Goal: Task Accomplishment & Management: Complete application form

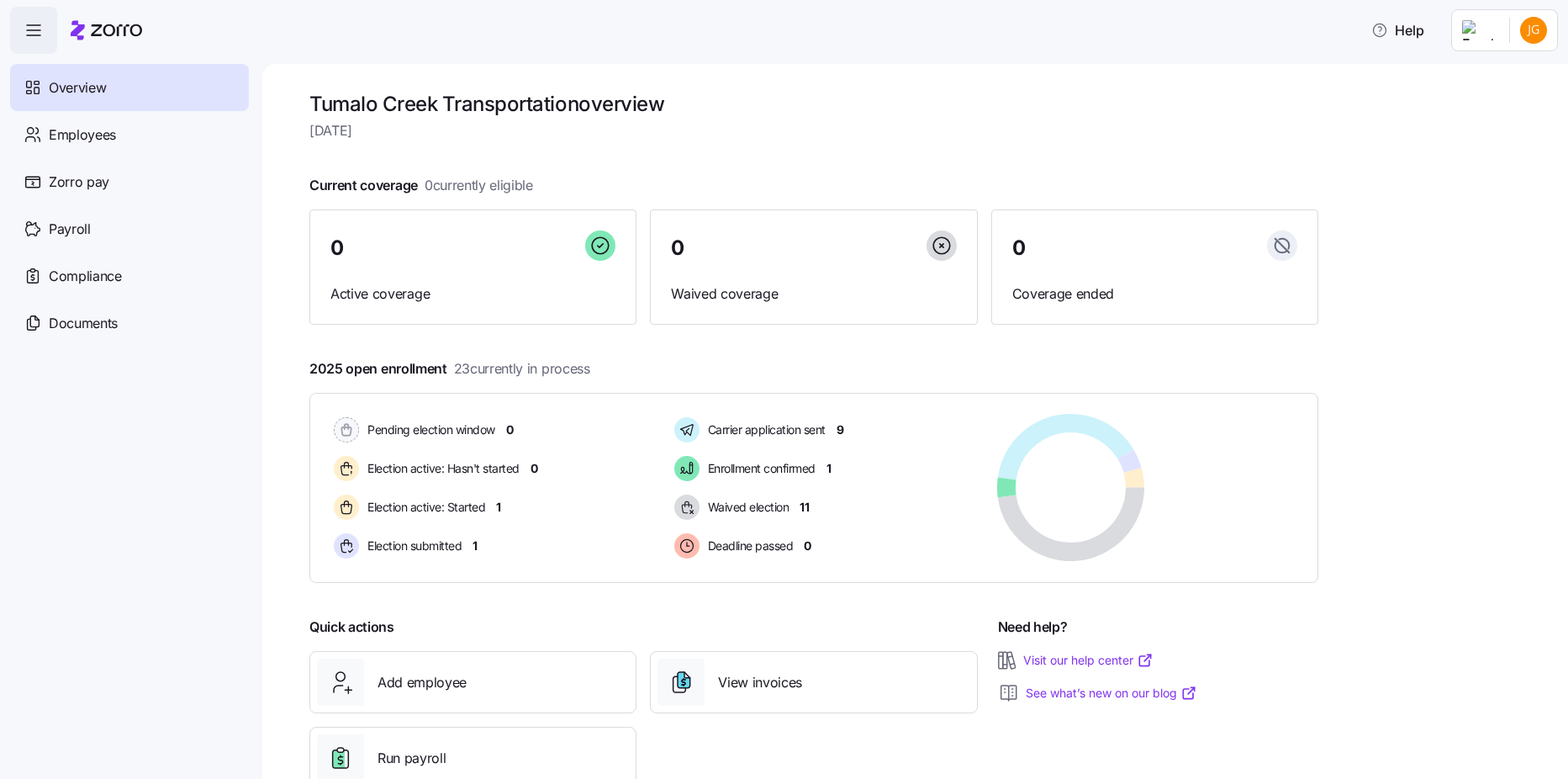
click at [17, 39] on span "button" at bounding box center [34, 30] width 46 height 46
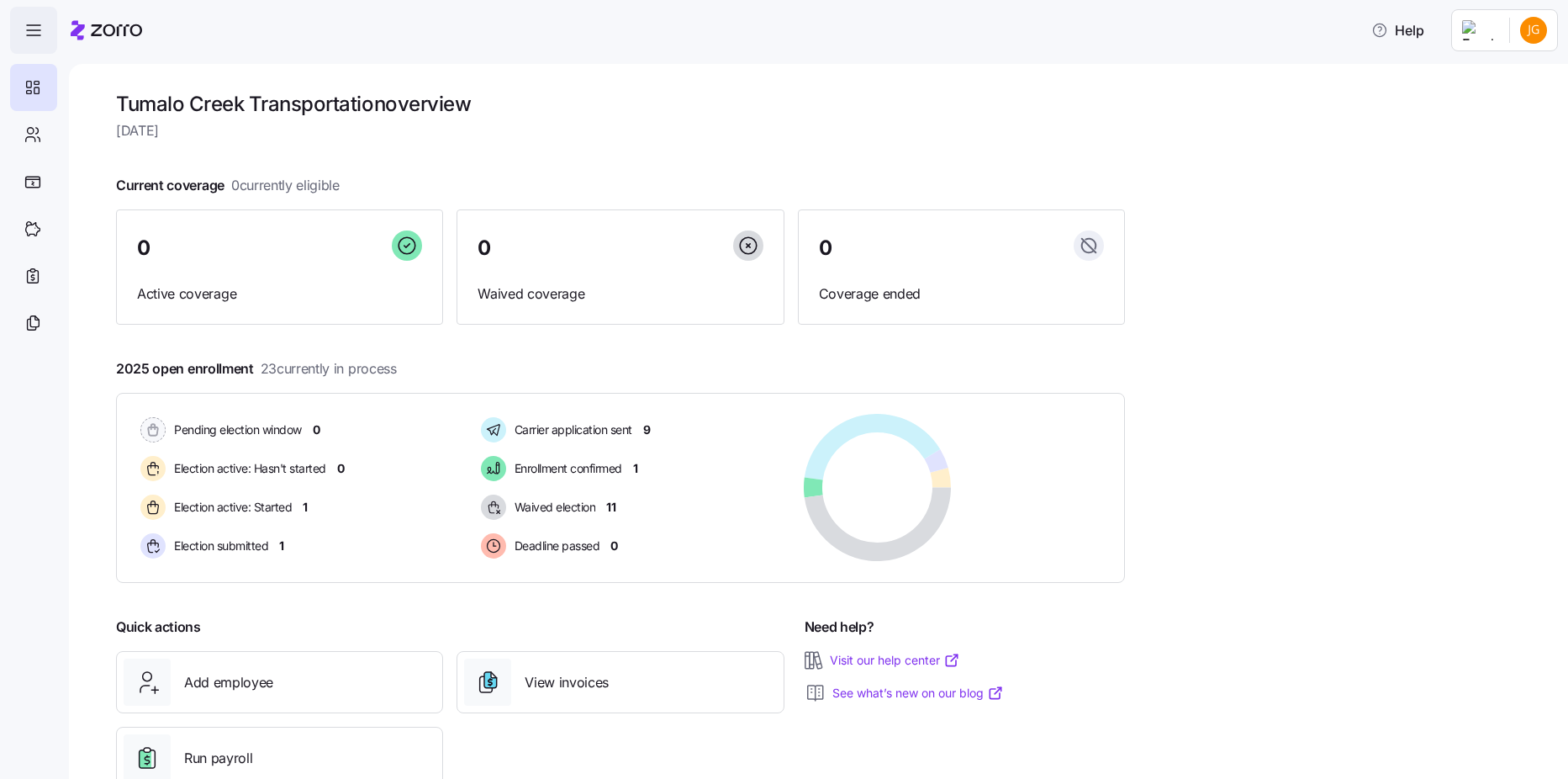
click at [18, 40] on span "button" at bounding box center [34, 30] width 46 height 46
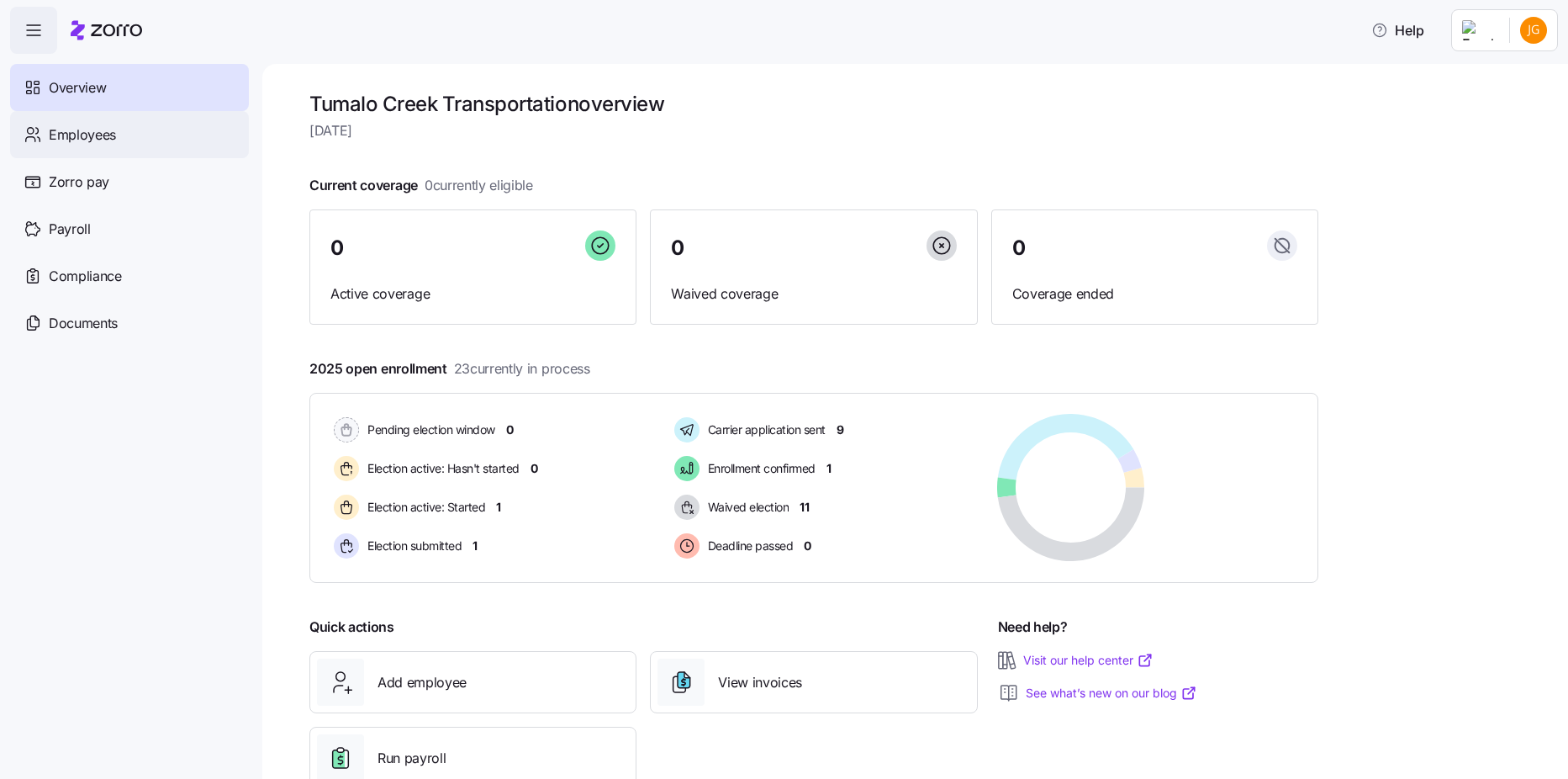
click at [70, 122] on div "Employees" at bounding box center [129, 135] width 238 height 48
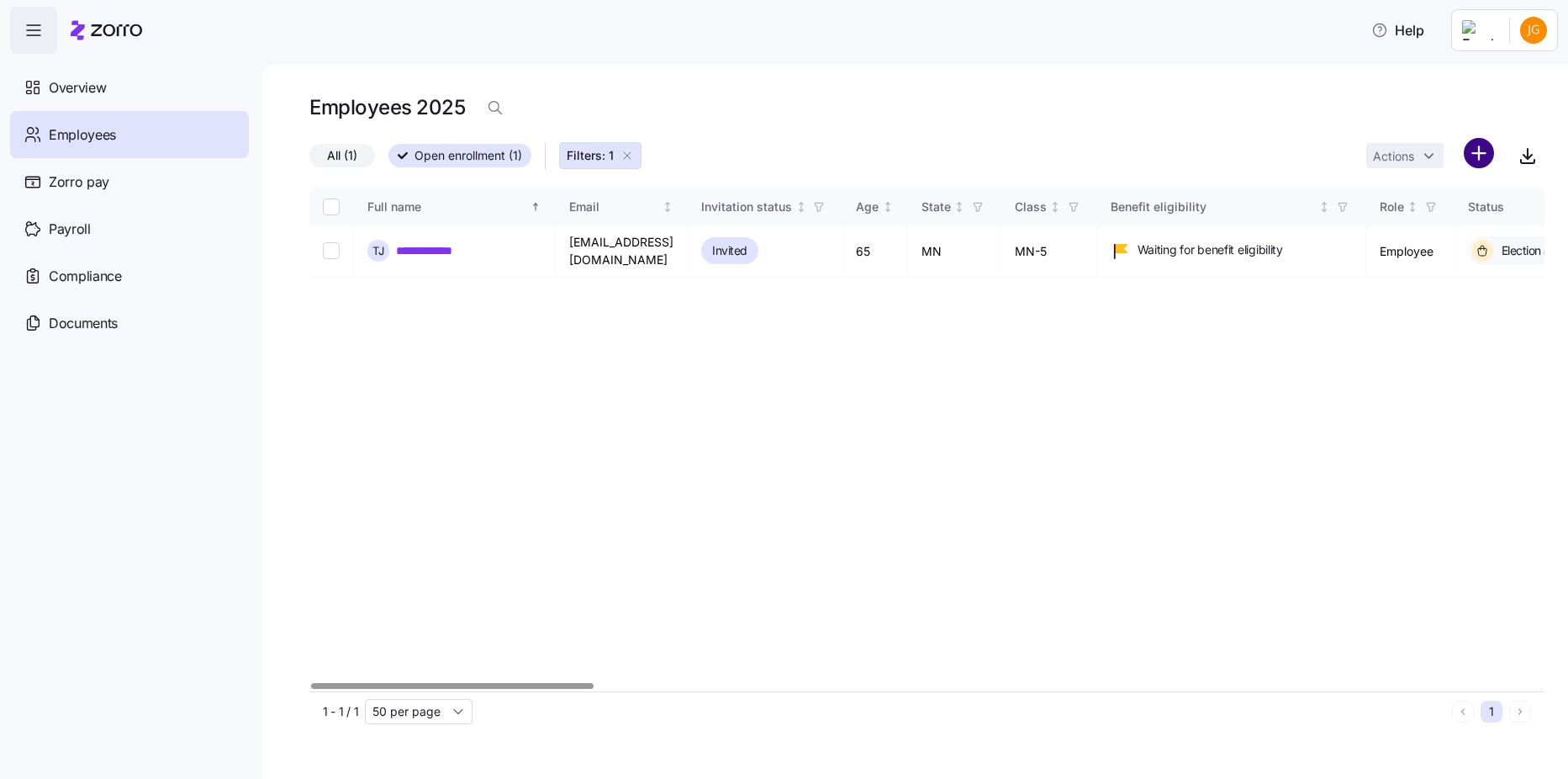
click at [1476, 151] on html "**********" at bounding box center [784, 384] width 1568 height 769
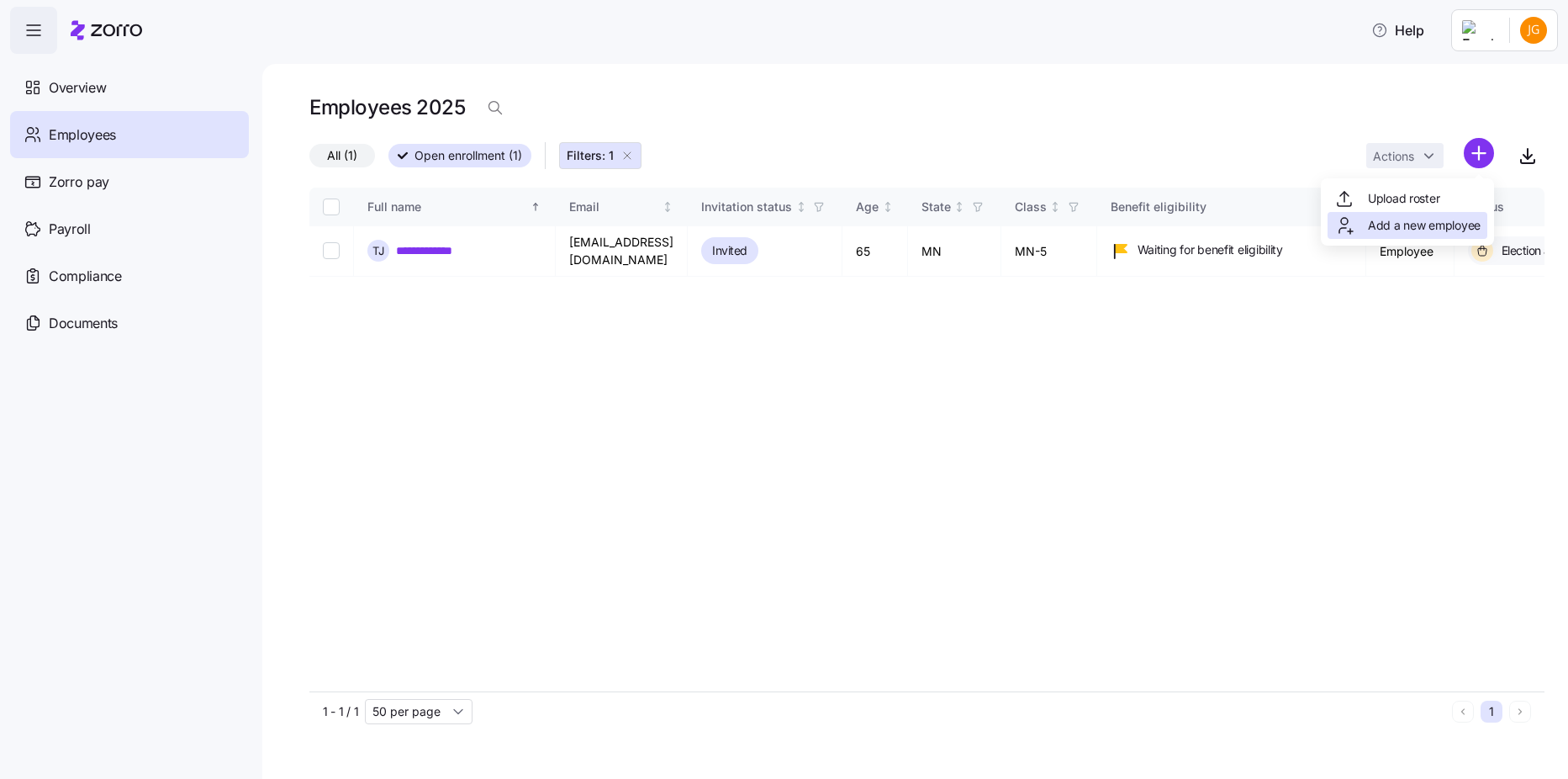
click at [1458, 213] on div "Add a new employee" at bounding box center [1407, 225] width 160 height 27
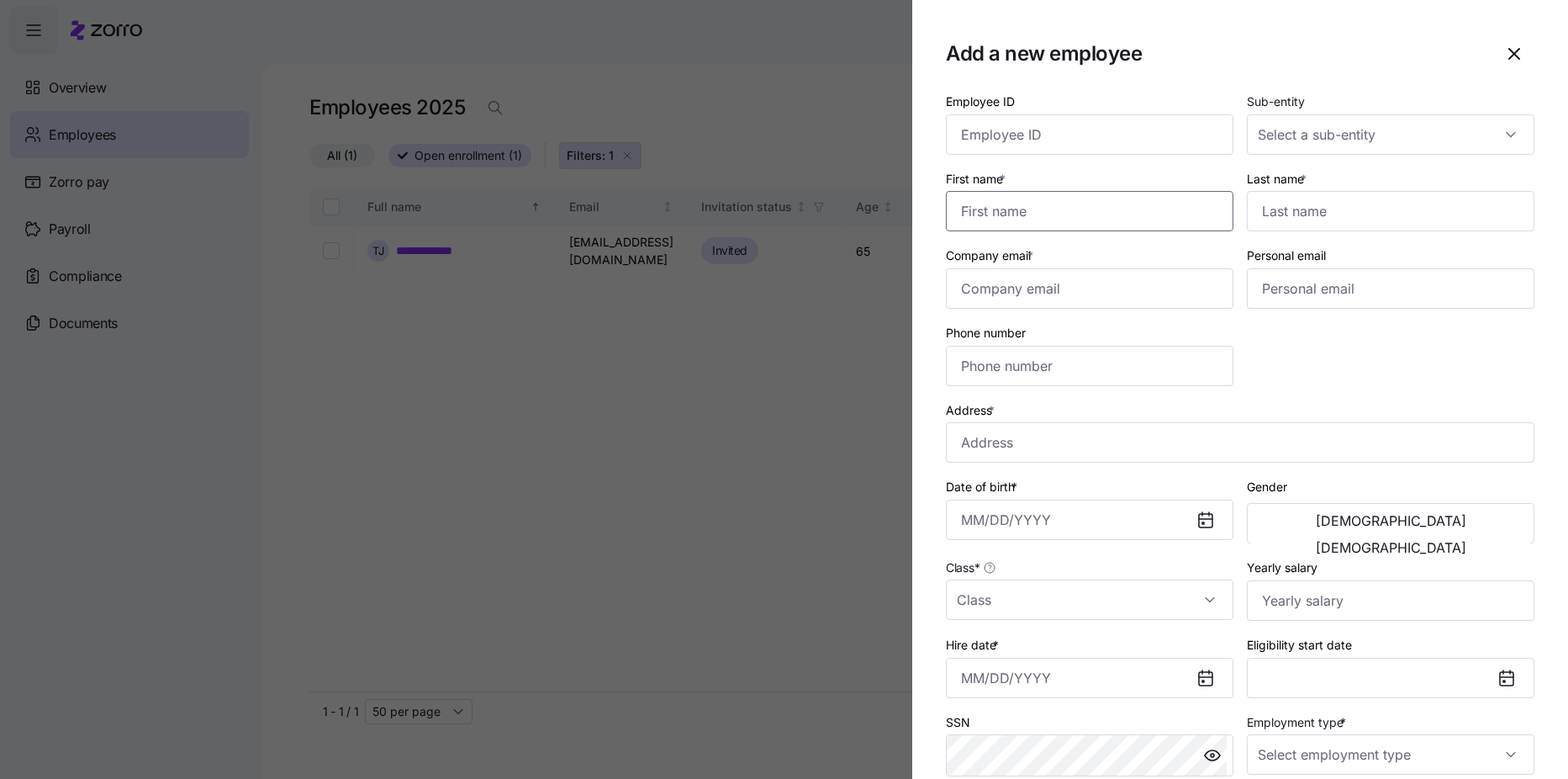
click at [1148, 212] on input "First name *" at bounding box center [1089, 211] width 288 height 40
type input "[PERSON_NAME]"
type input "s"
type input "[GEOGRAPHIC_DATA]"
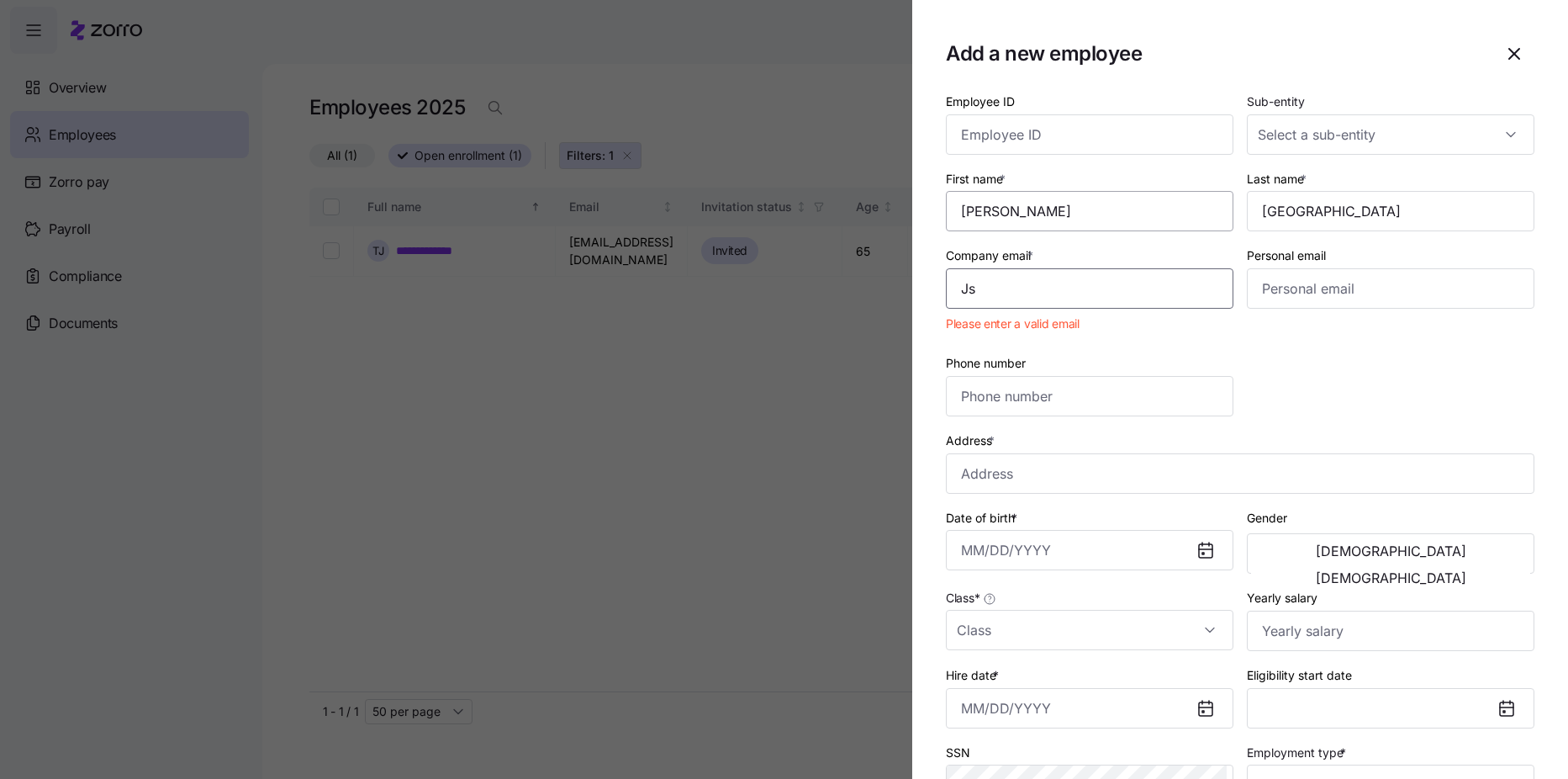
type input "[EMAIL_ADDRESS][DOMAIN_NAME]"
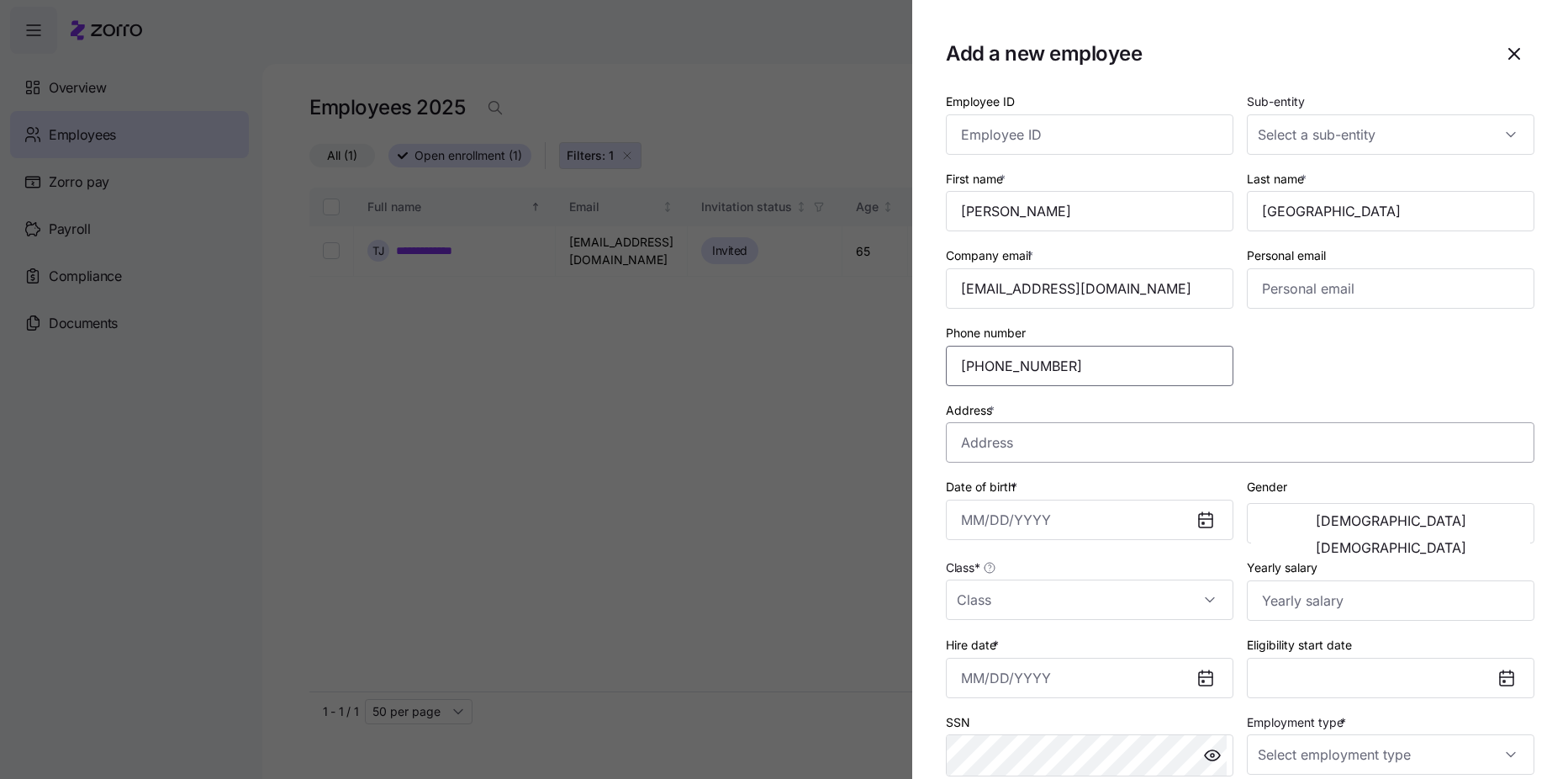
type input "[PHONE_NUMBER]"
click at [967, 447] on input "Address *" at bounding box center [1240, 442] width 589 height 40
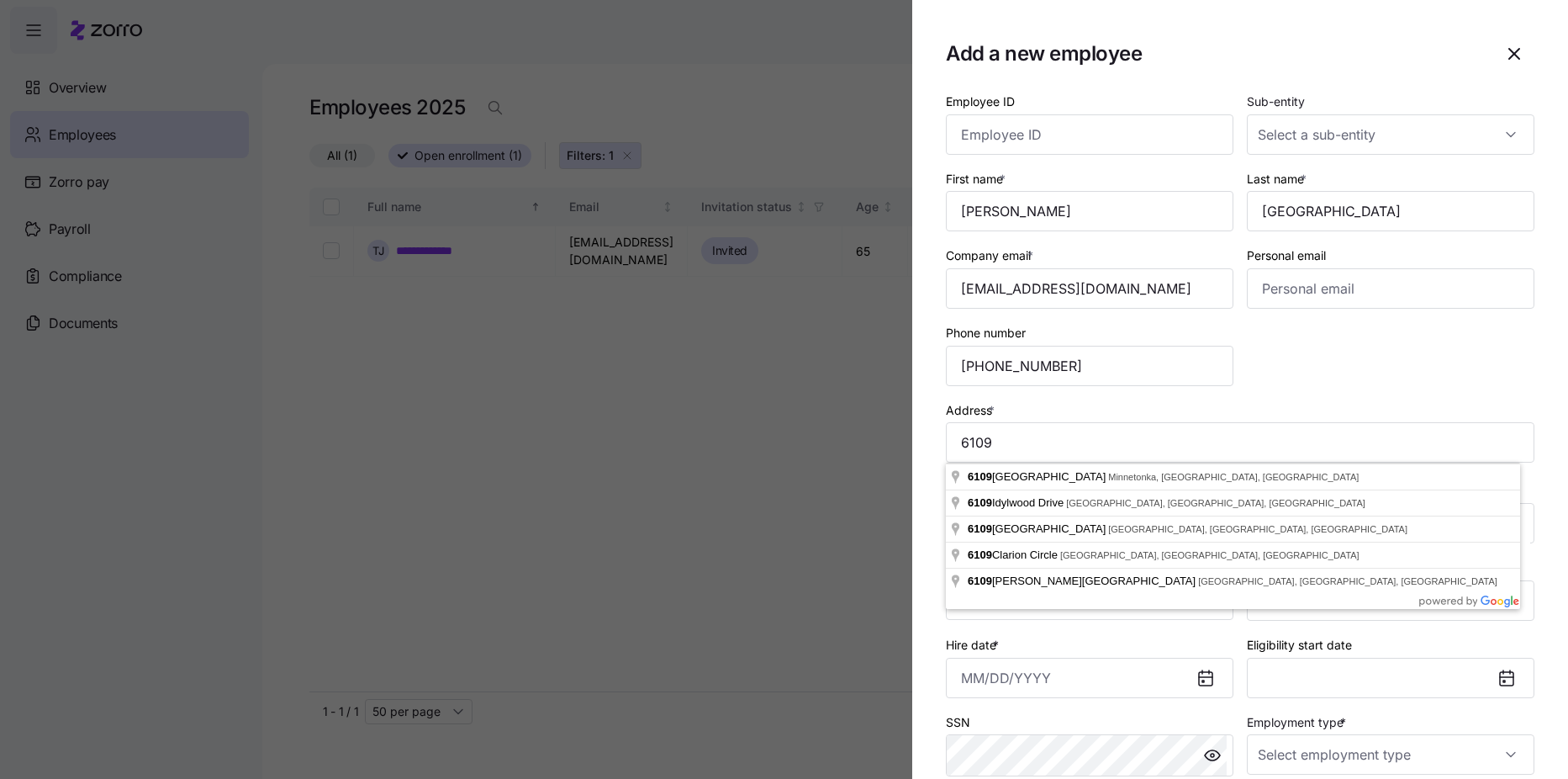
type input "[STREET_ADDRESS]"
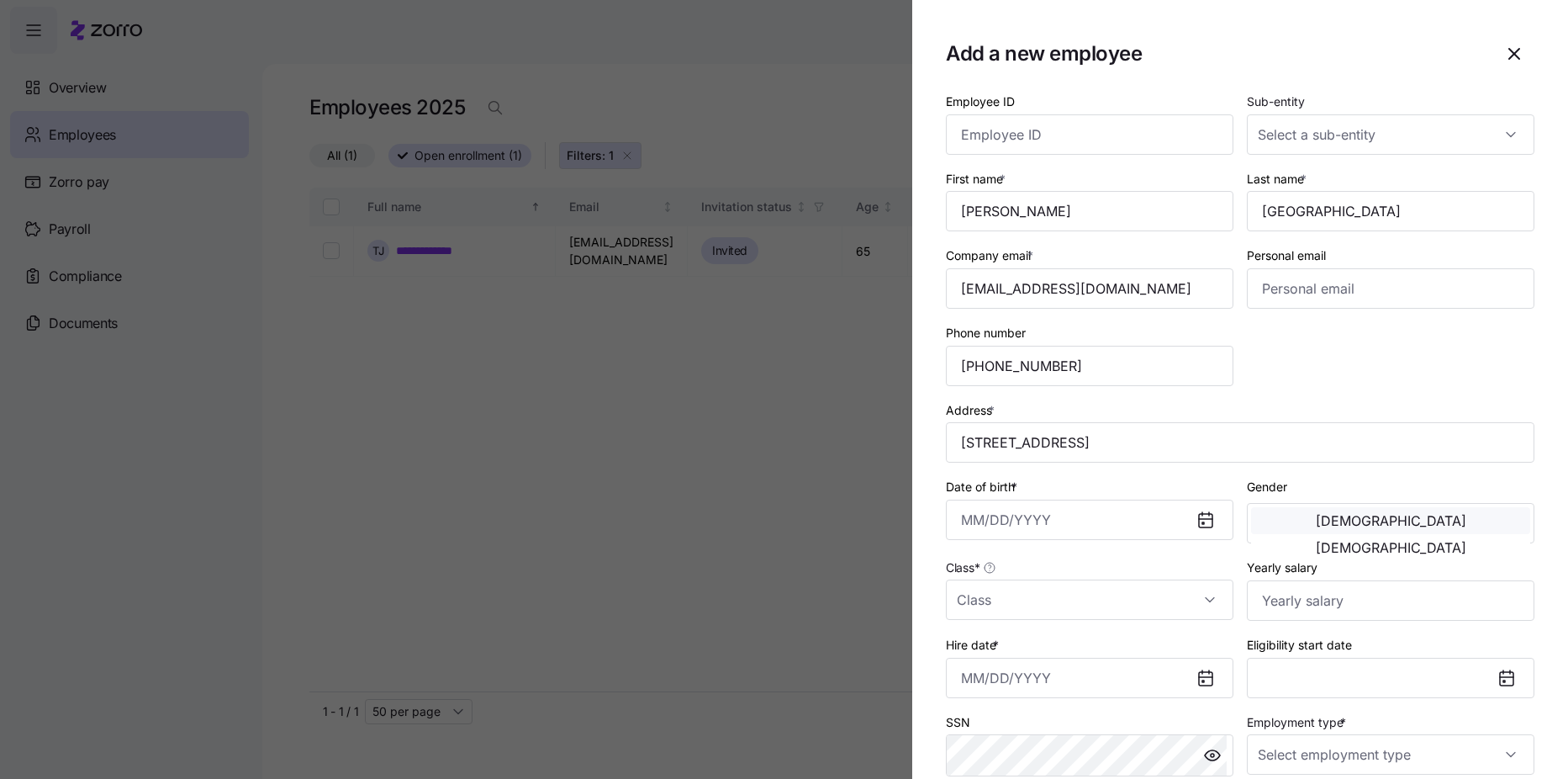
click at [1289, 530] on button "[DEMOGRAPHIC_DATA]" at bounding box center [1390, 521] width 279 height 27
click at [1199, 525] on icon at bounding box center [1205, 521] width 13 height 13
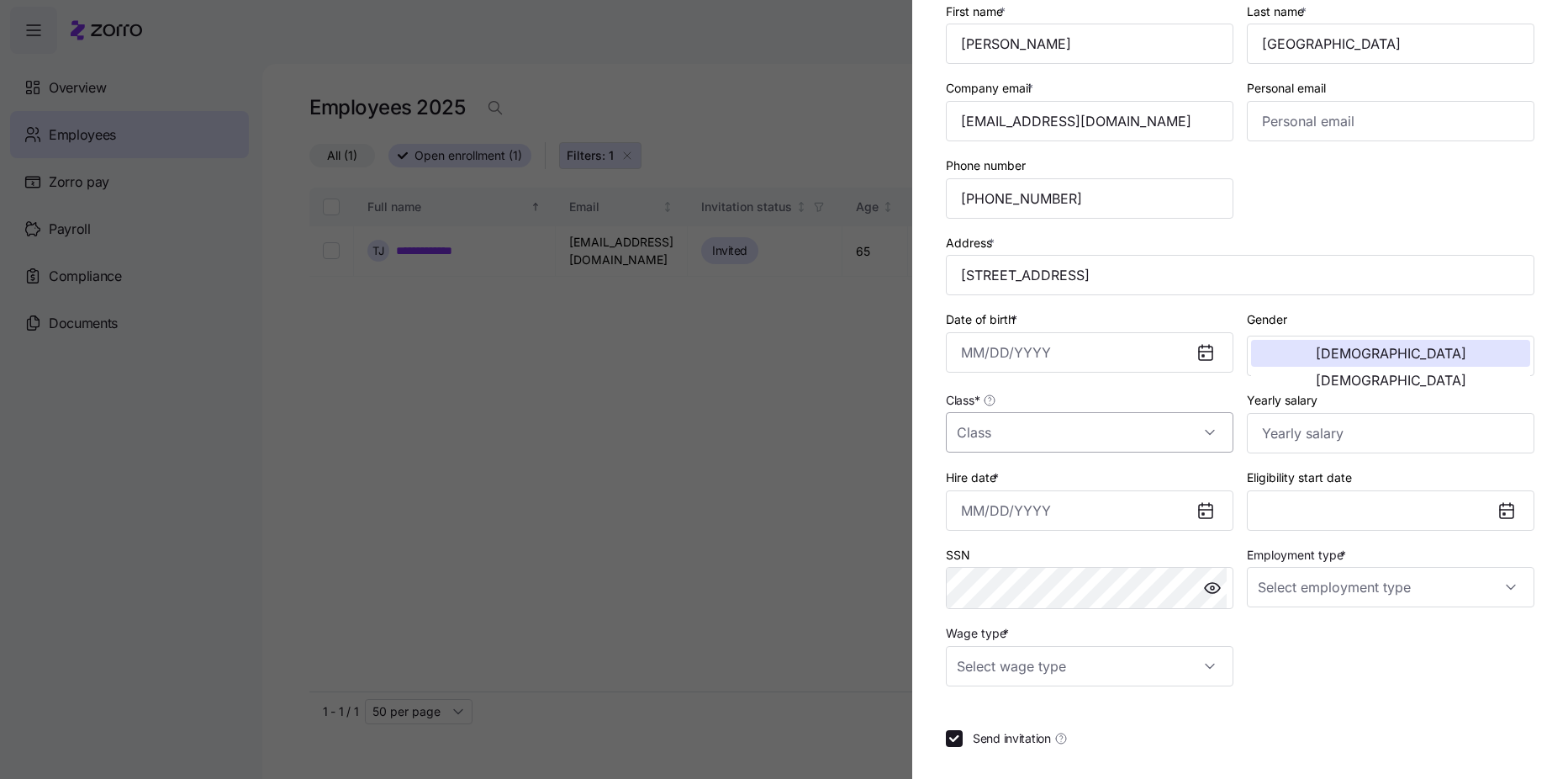
scroll to position [168, 0]
click at [1199, 514] on icon at bounding box center [1205, 510] width 13 height 13
click at [1200, 514] on icon at bounding box center [1205, 510] width 13 height 13
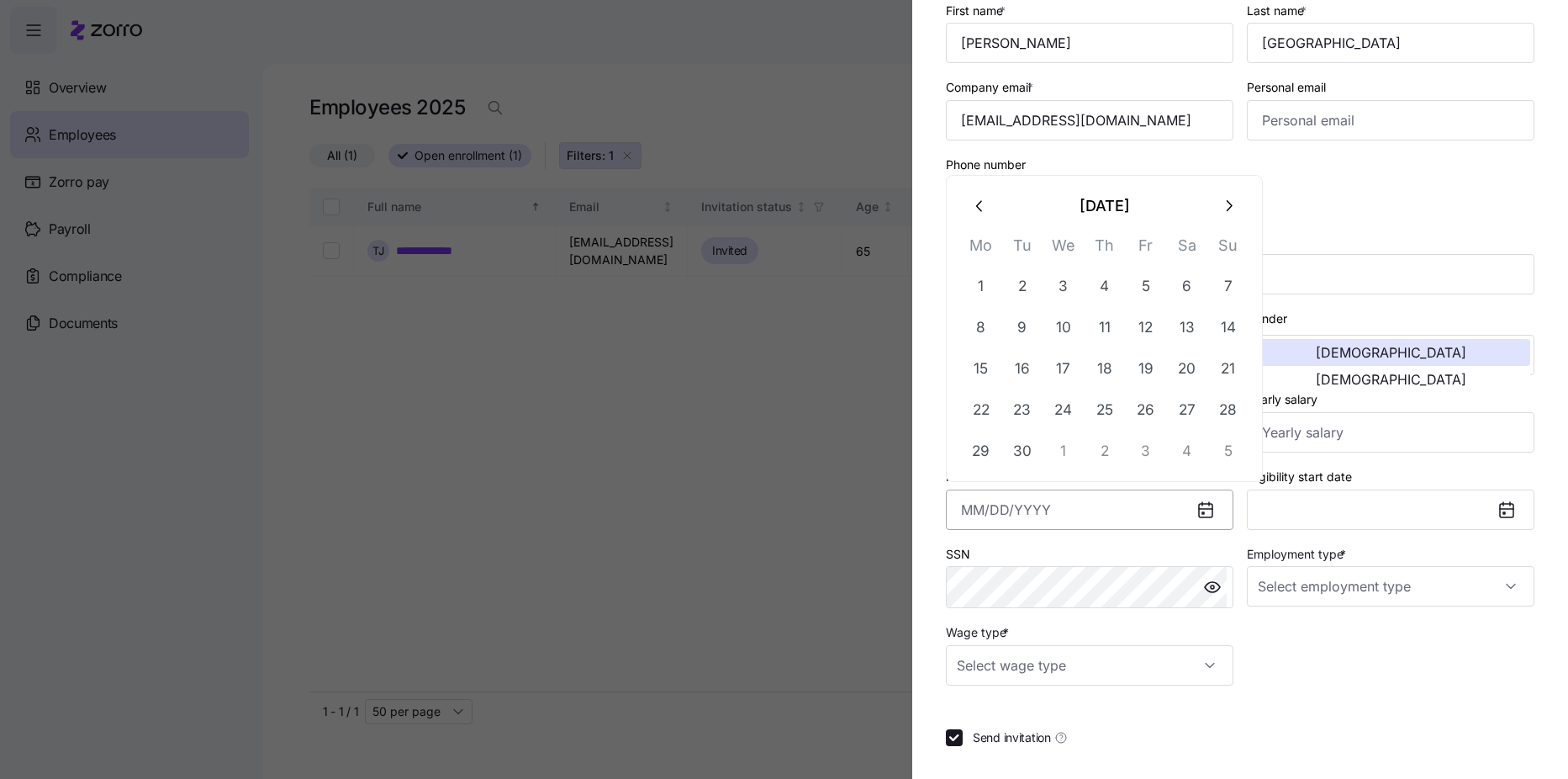
drag, startPoint x: 1200, startPoint y: 514, endPoint x: 1086, endPoint y: 516, distance: 114.0
click at [1086, 516] on input "Hire date *" at bounding box center [1089, 509] width 288 height 40
click at [1105, 411] on button "25" at bounding box center [1105, 409] width 40 height 40
type input "[DATE]"
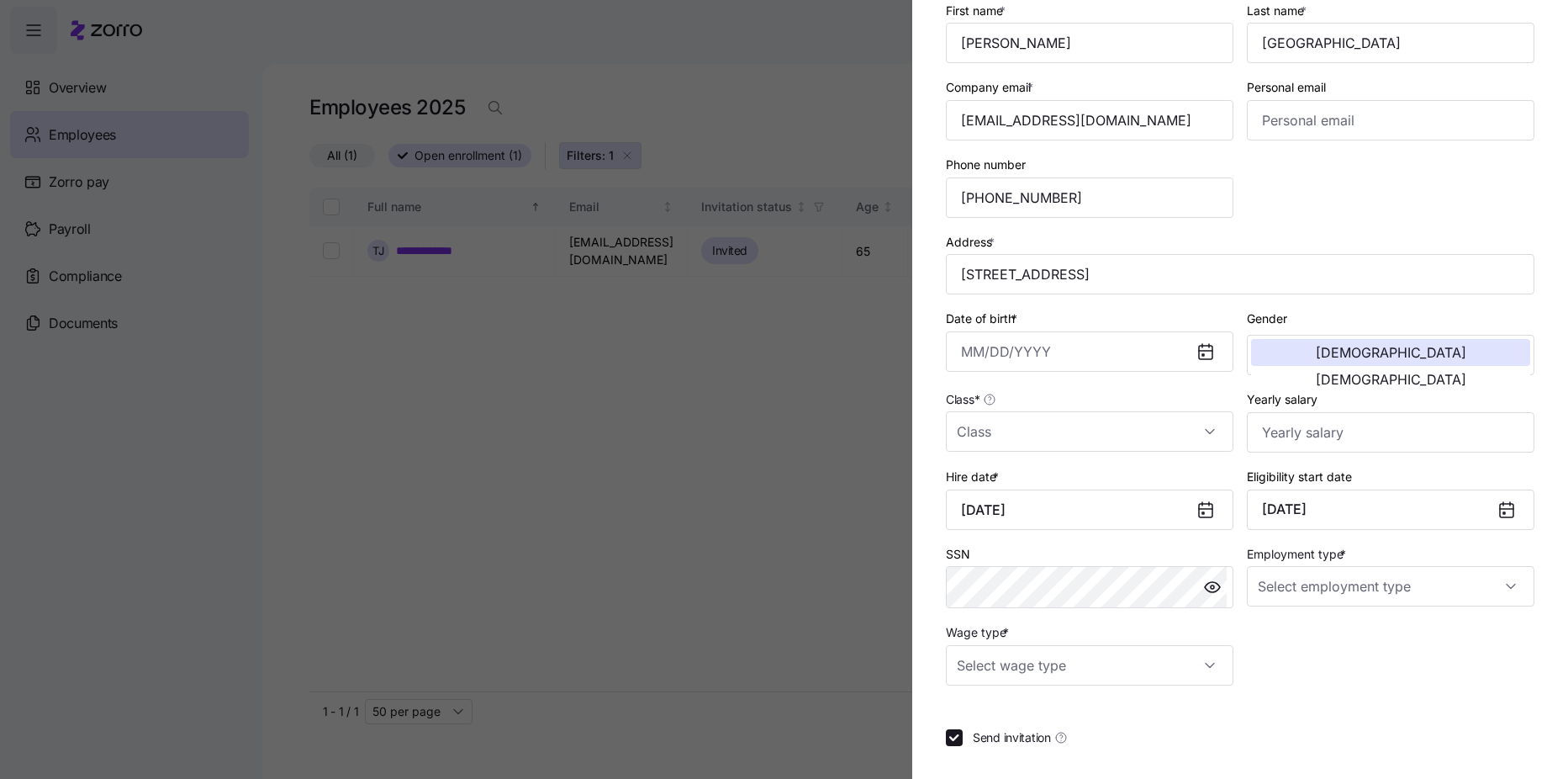
click at [1192, 595] on div at bounding box center [1212, 587] width 40 height 40
click at [1152, 613] on div "SSN" at bounding box center [1089, 576] width 301 height 79
click at [1152, 614] on div "SSN" at bounding box center [1089, 576] width 301 height 79
click at [1203, 636] on div "Wage type *" at bounding box center [1089, 653] width 288 height 64
click at [1386, 574] on input "Employment type *" at bounding box center [1390, 586] width 288 height 40
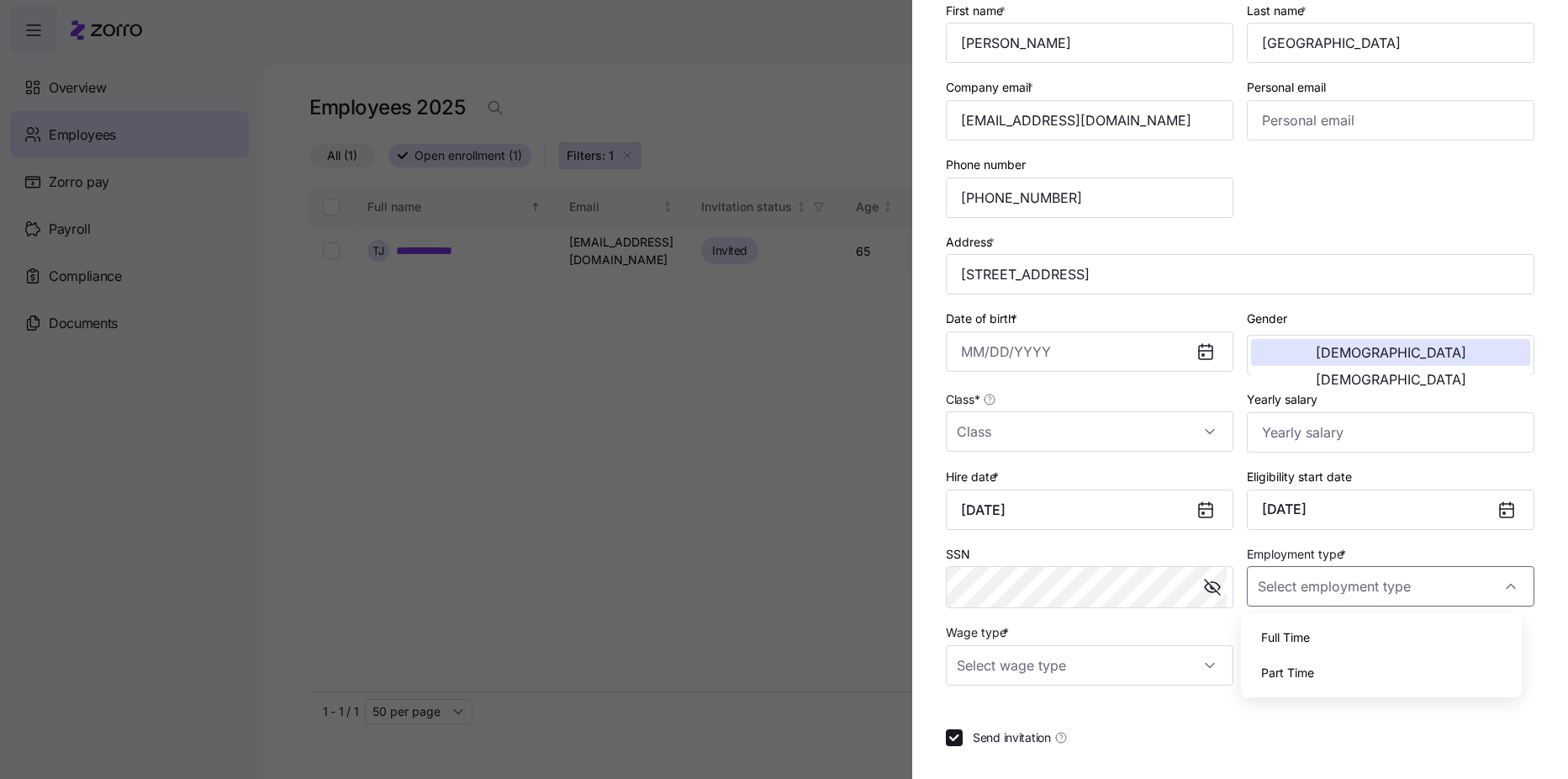
click at [1364, 651] on div "Full Time" at bounding box center [1381, 636] width 268 height 35
type input "Full Time"
click at [1201, 671] on input "Wage type *" at bounding box center [1089, 665] width 288 height 40
click at [1175, 722] on div "Salary" at bounding box center [1086, 715] width 268 height 35
type input "Salary"
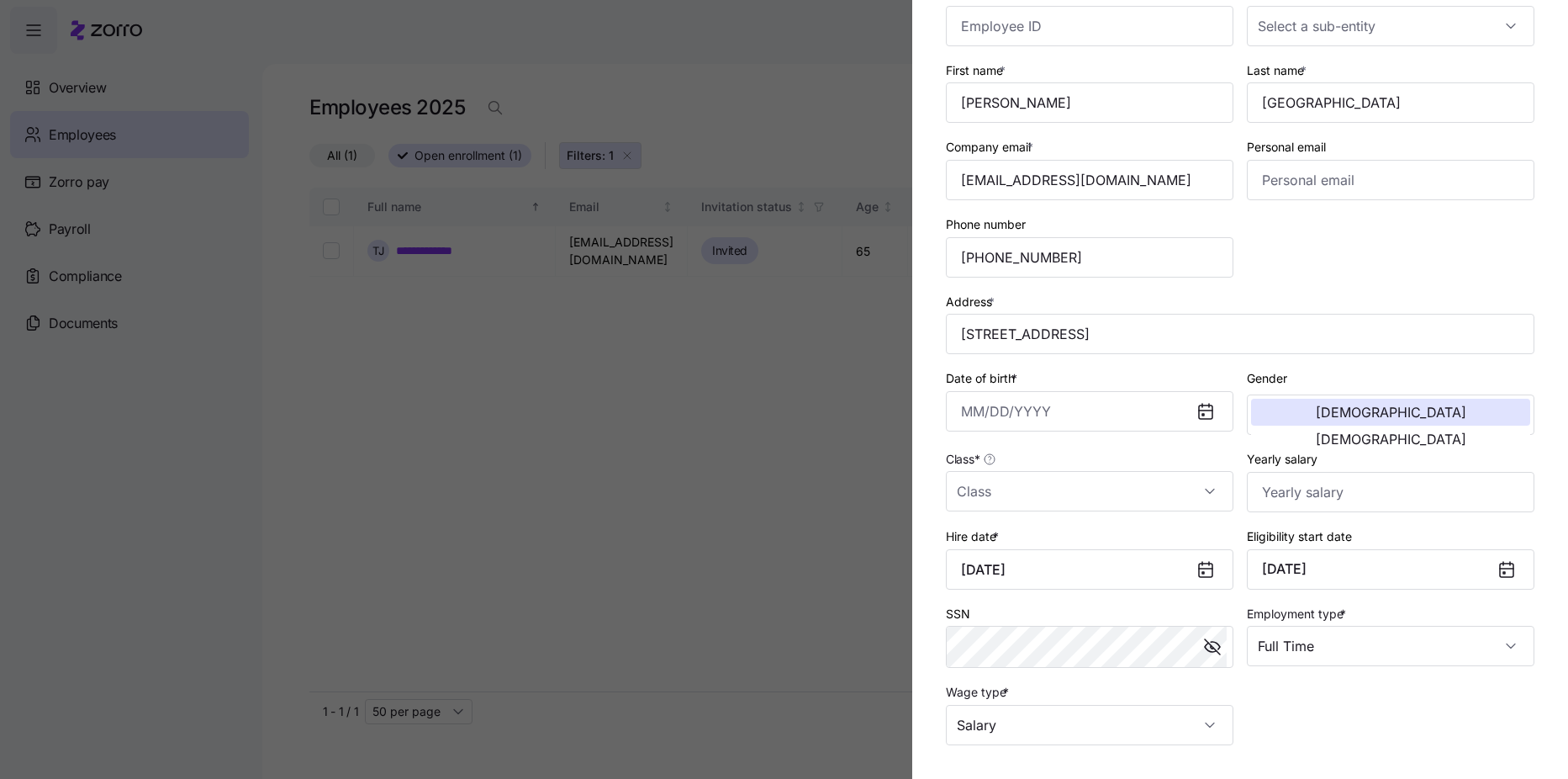
scroll to position [0, 0]
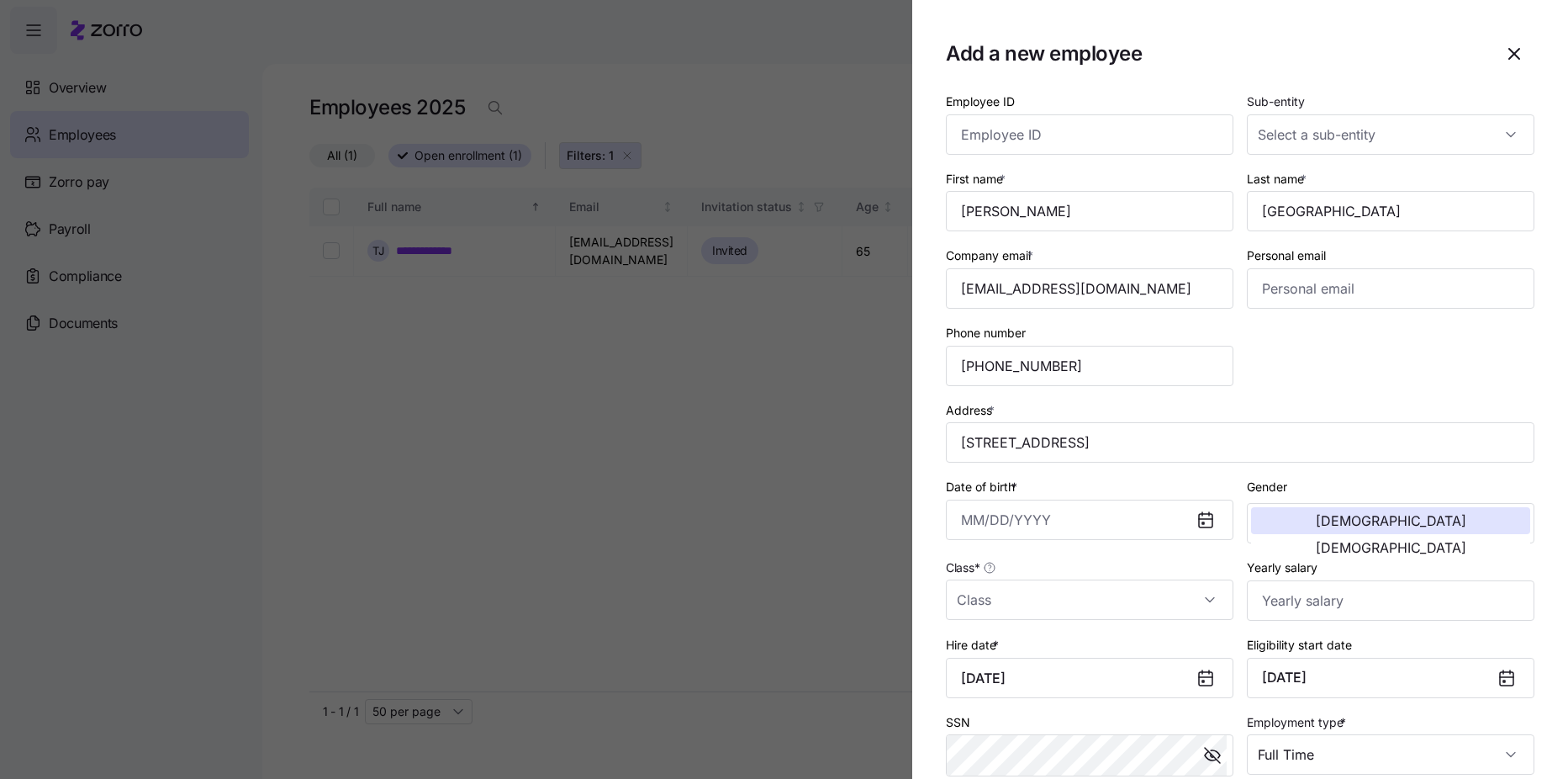
click at [1211, 608] on input "Class *" at bounding box center [1089, 599] width 288 height 40
click at [1197, 381] on div "MN-8" at bounding box center [1086, 398] width 268 height 35
type input "MN-8"
click at [1337, 594] on input "Yearly salary" at bounding box center [1390, 600] width 288 height 40
type input "$86,000"
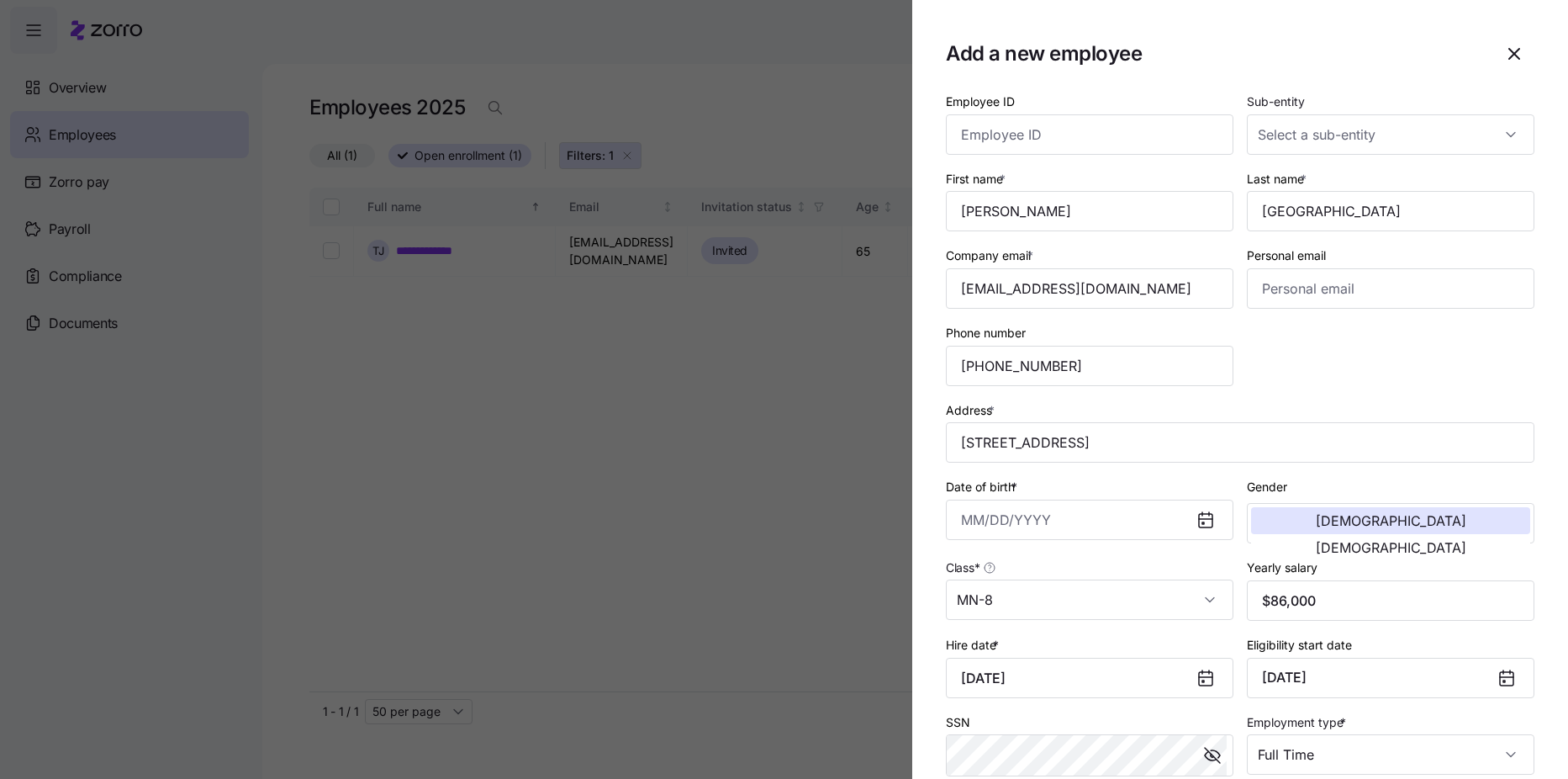
click at [1204, 523] on icon at bounding box center [1205, 521] width 13 height 13
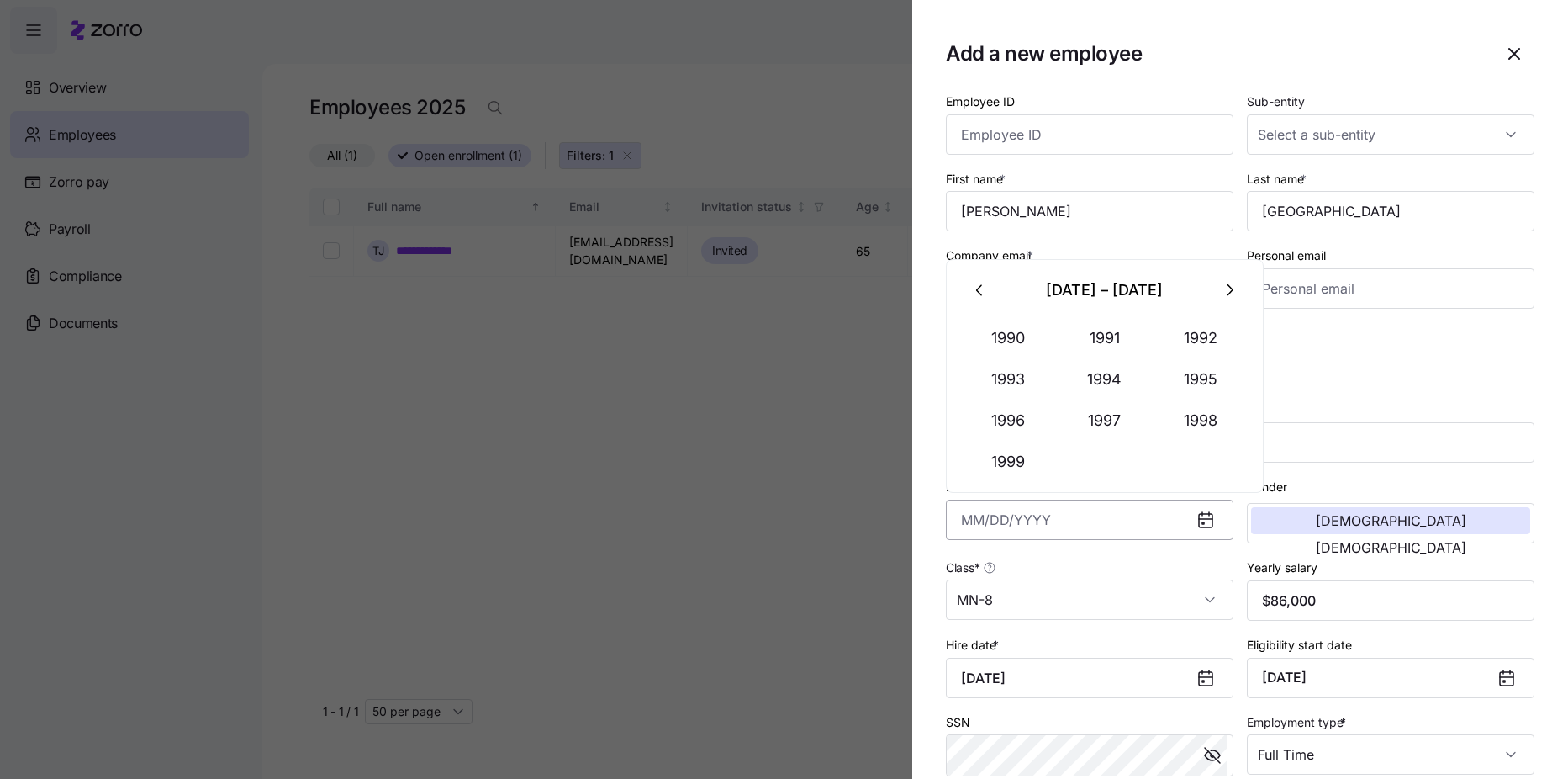
click at [1034, 538] on input "Date of birth *" at bounding box center [1089, 520] width 288 height 40
click at [1023, 335] on button "1990" at bounding box center [1009, 338] width 96 height 40
click at [984, 289] on icon "button" at bounding box center [979, 290] width 18 height 18
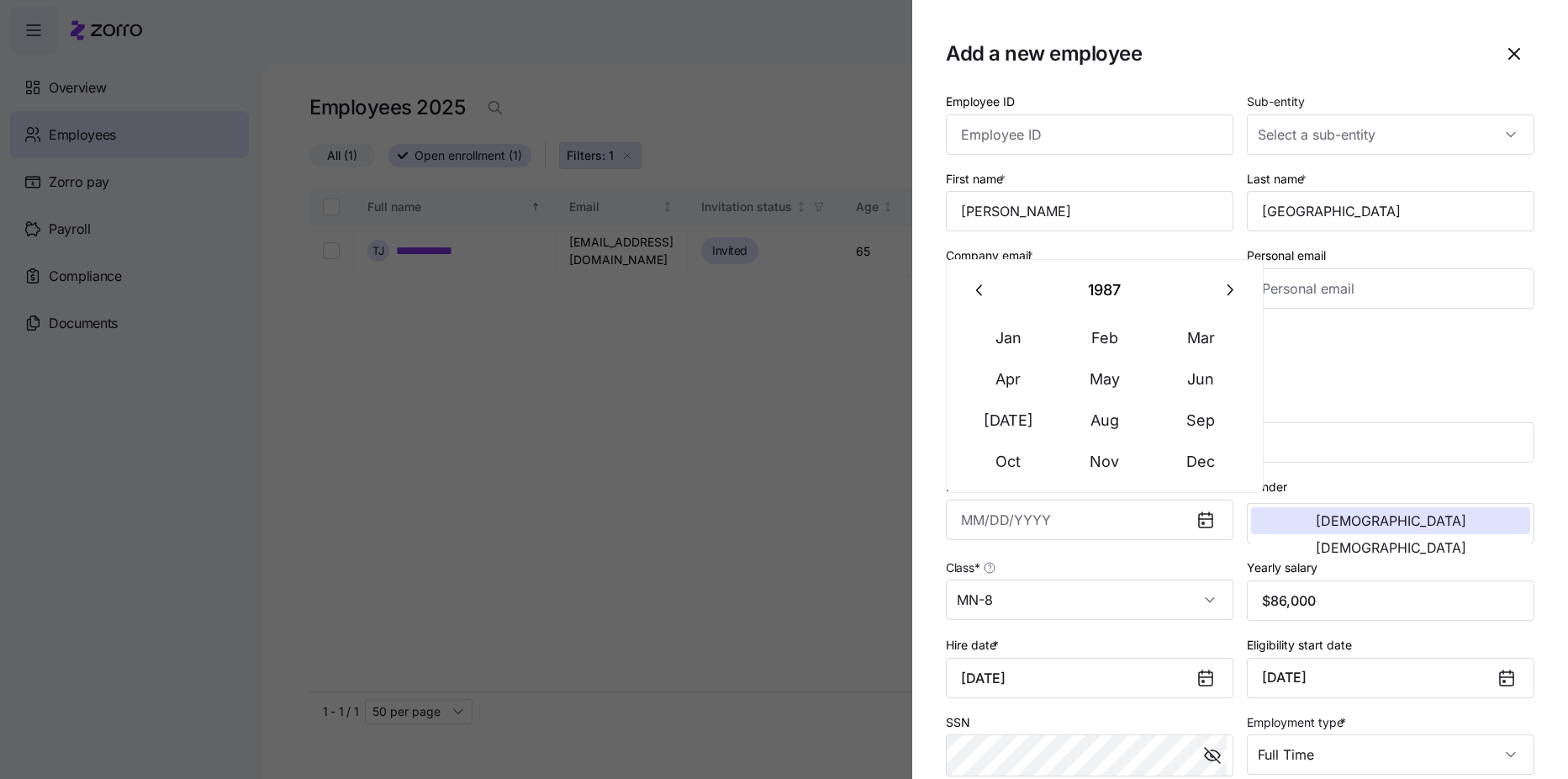
click at [984, 289] on icon "button" at bounding box center [979, 290] width 18 height 18
click at [989, 292] on icon "button" at bounding box center [979, 290] width 18 height 18
click at [991, 293] on button "button" at bounding box center [980, 290] width 40 height 40
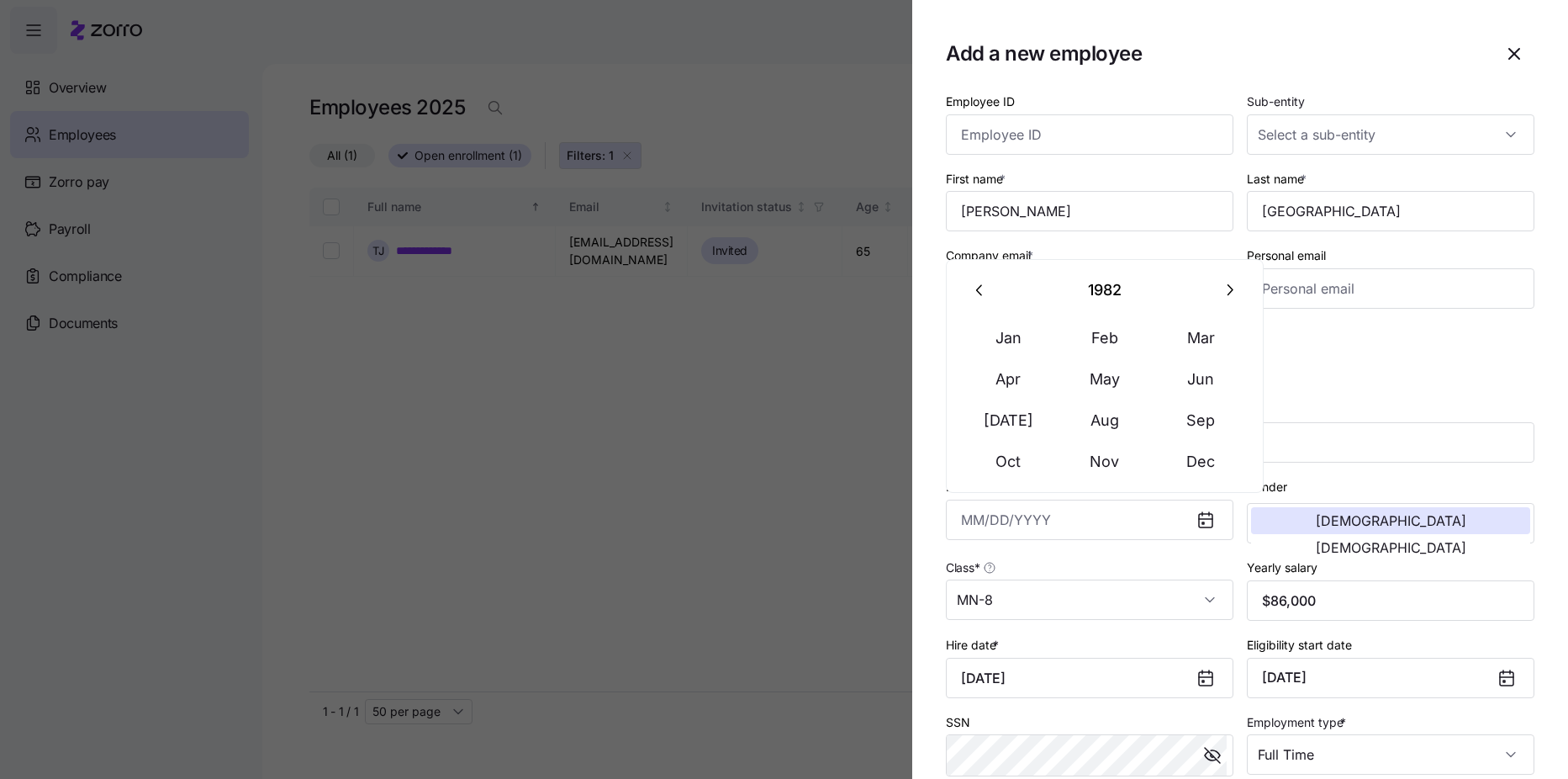
click at [991, 293] on button "button" at bounding box center [980, 290] width 40 height 40
click at [992, 294] on button "button" at bounding box center [980, 290] width 40 height 40
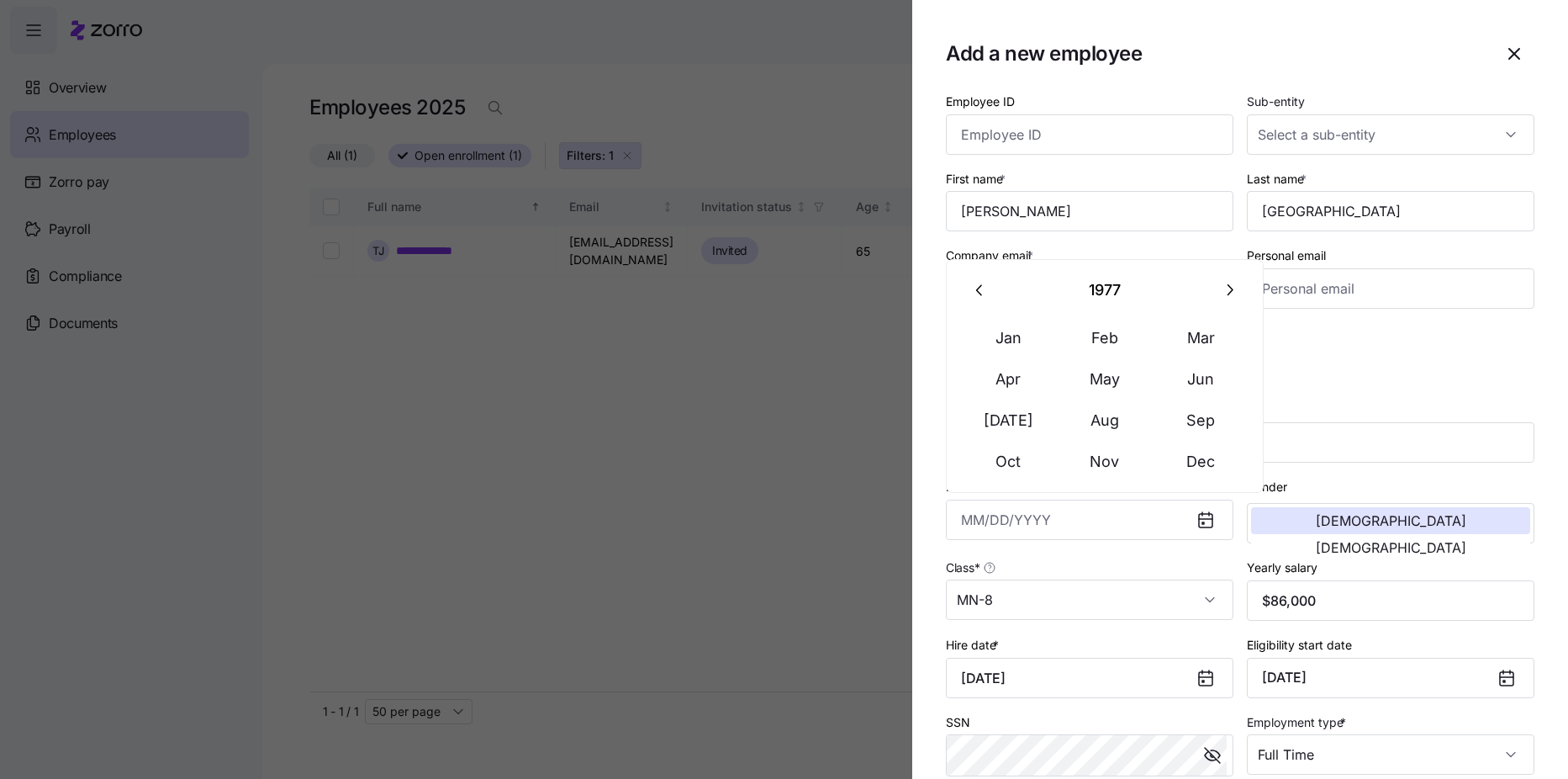
click at [992, 294] on button "button" at bounding box center [980, 290] width 40 height 40
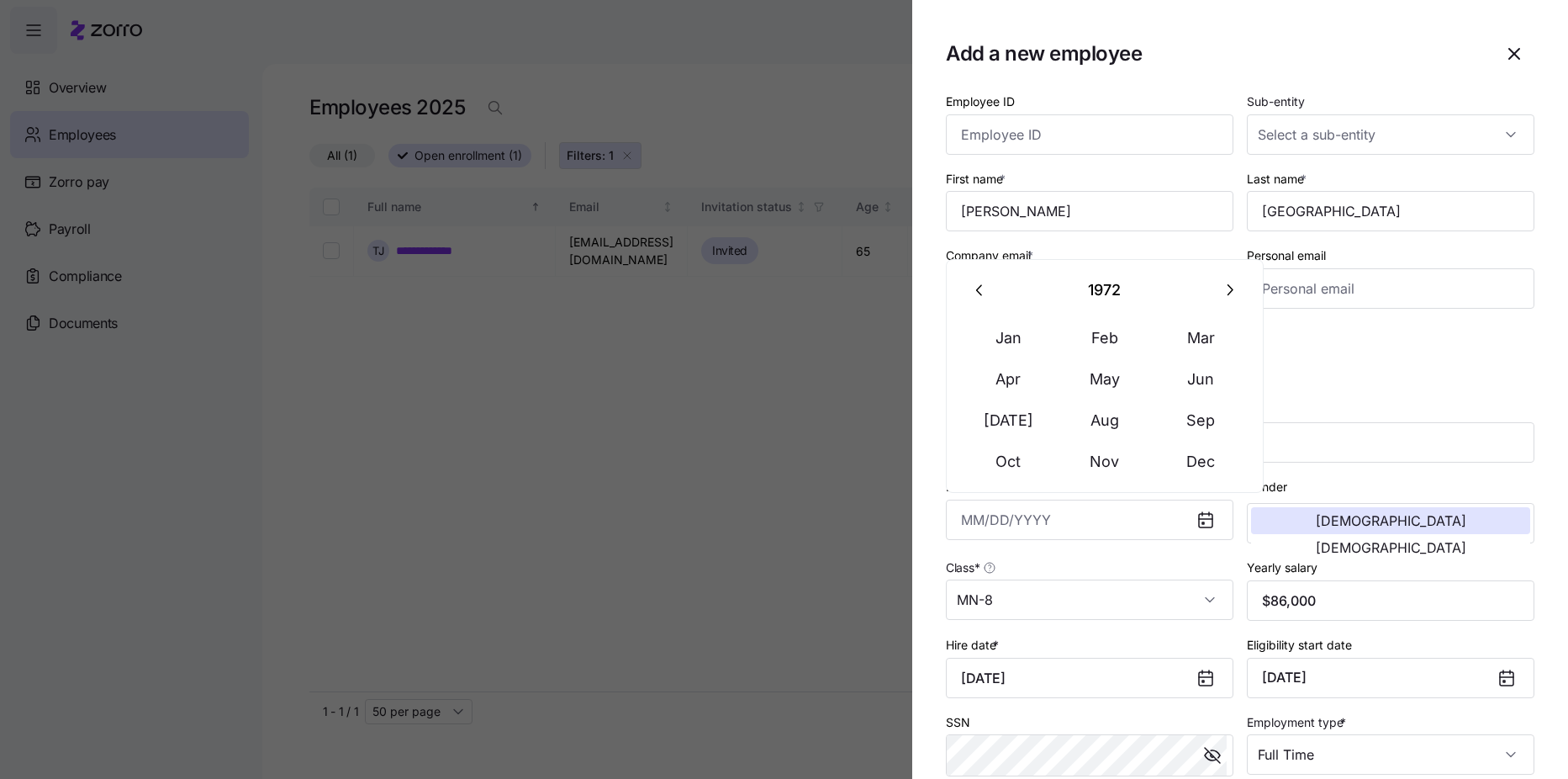
click at [992, 294] on button "button" at bounding box center [980, 290] width 40 height 40
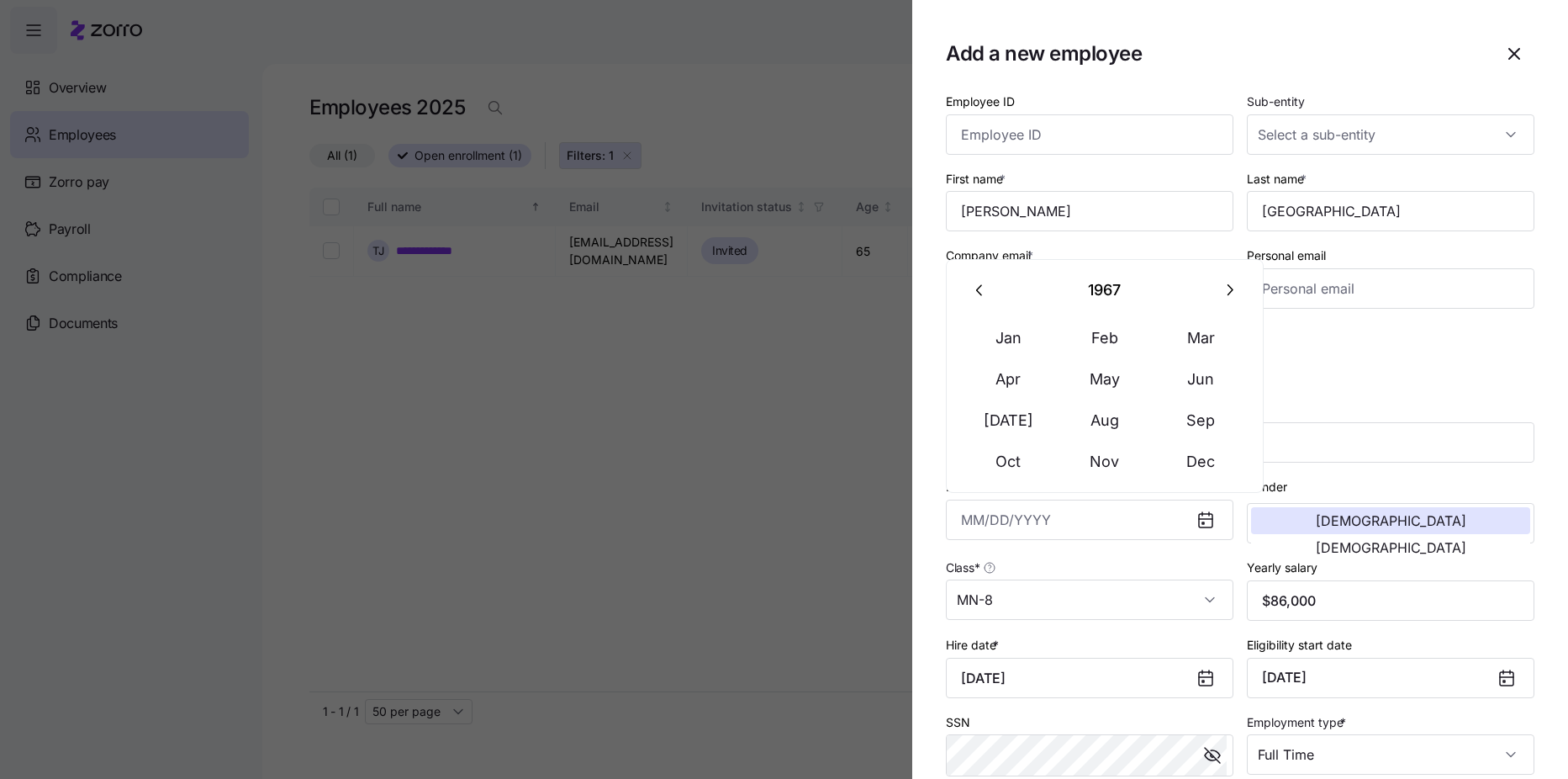
click at [995, 295] on button "button" at bounding box center [980, 290] width 40 height 40
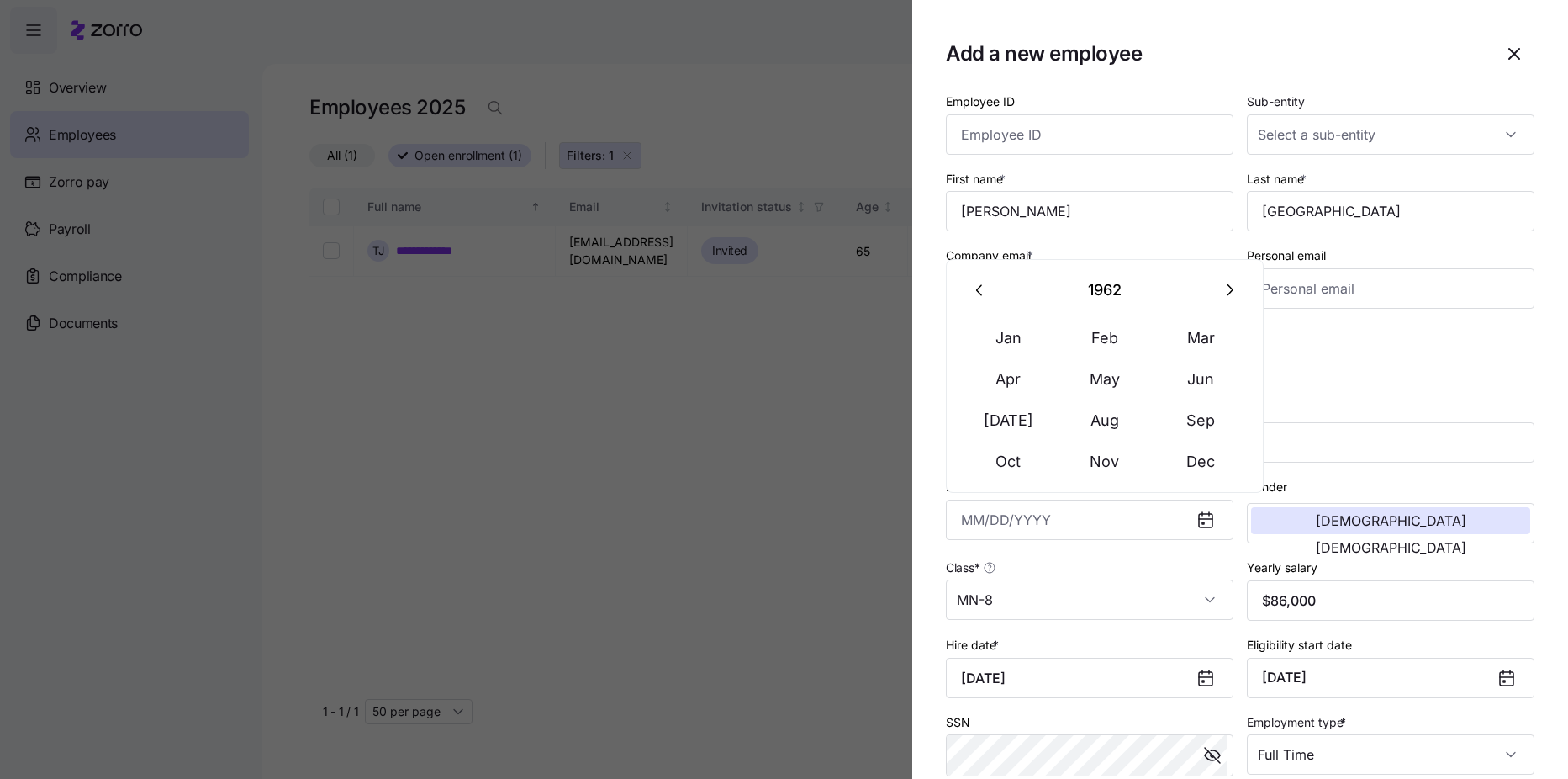
click at [995, 295] on button "button" at bounding box center [980, 290] width 40 height 40
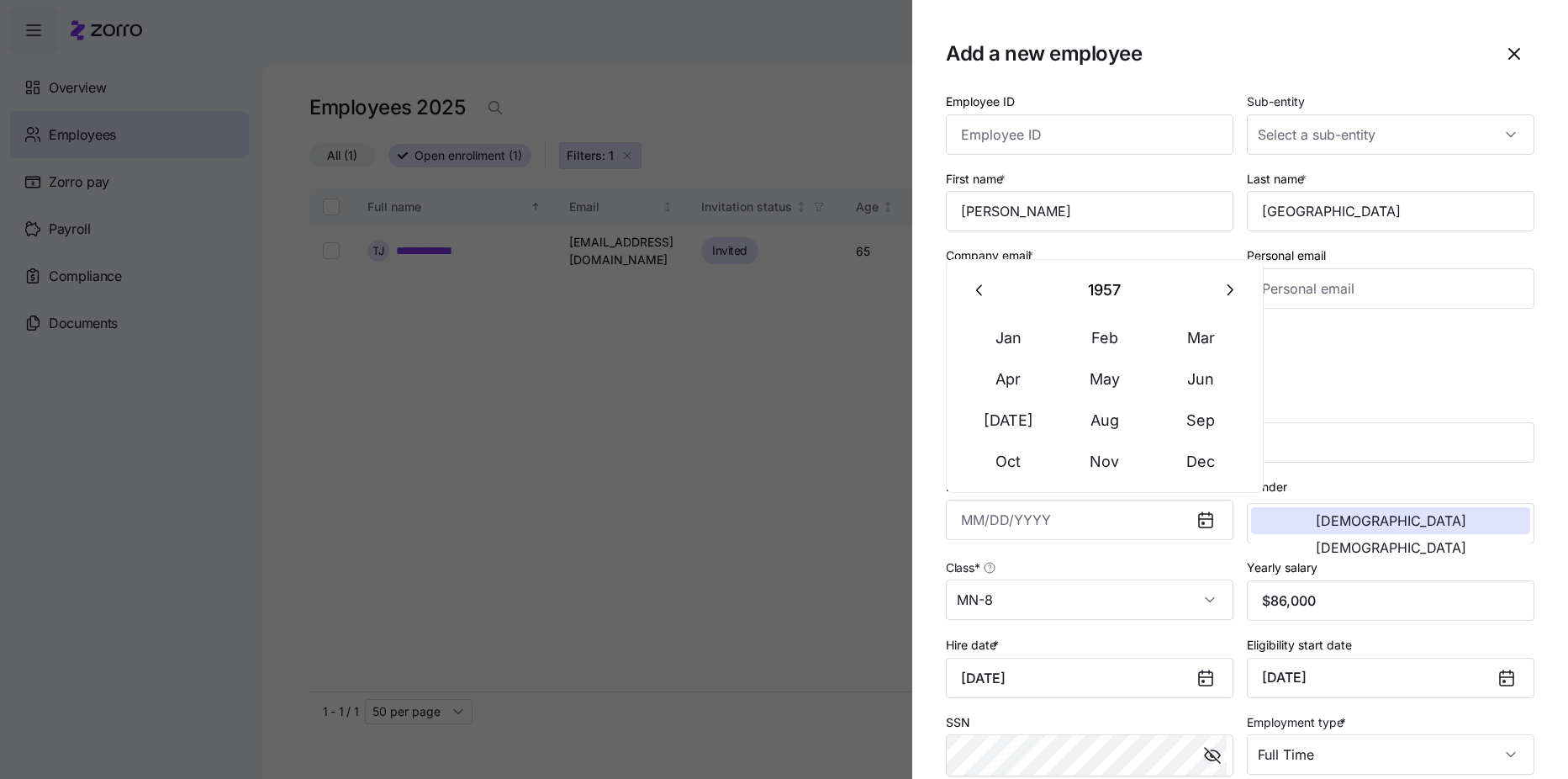
click at [995, 295] on button "button" at bounding box center [980, 290] width 40 height 40
click at [1017, 338] on button "Jan" at bounding box center [1009, 338] width 96 height 40
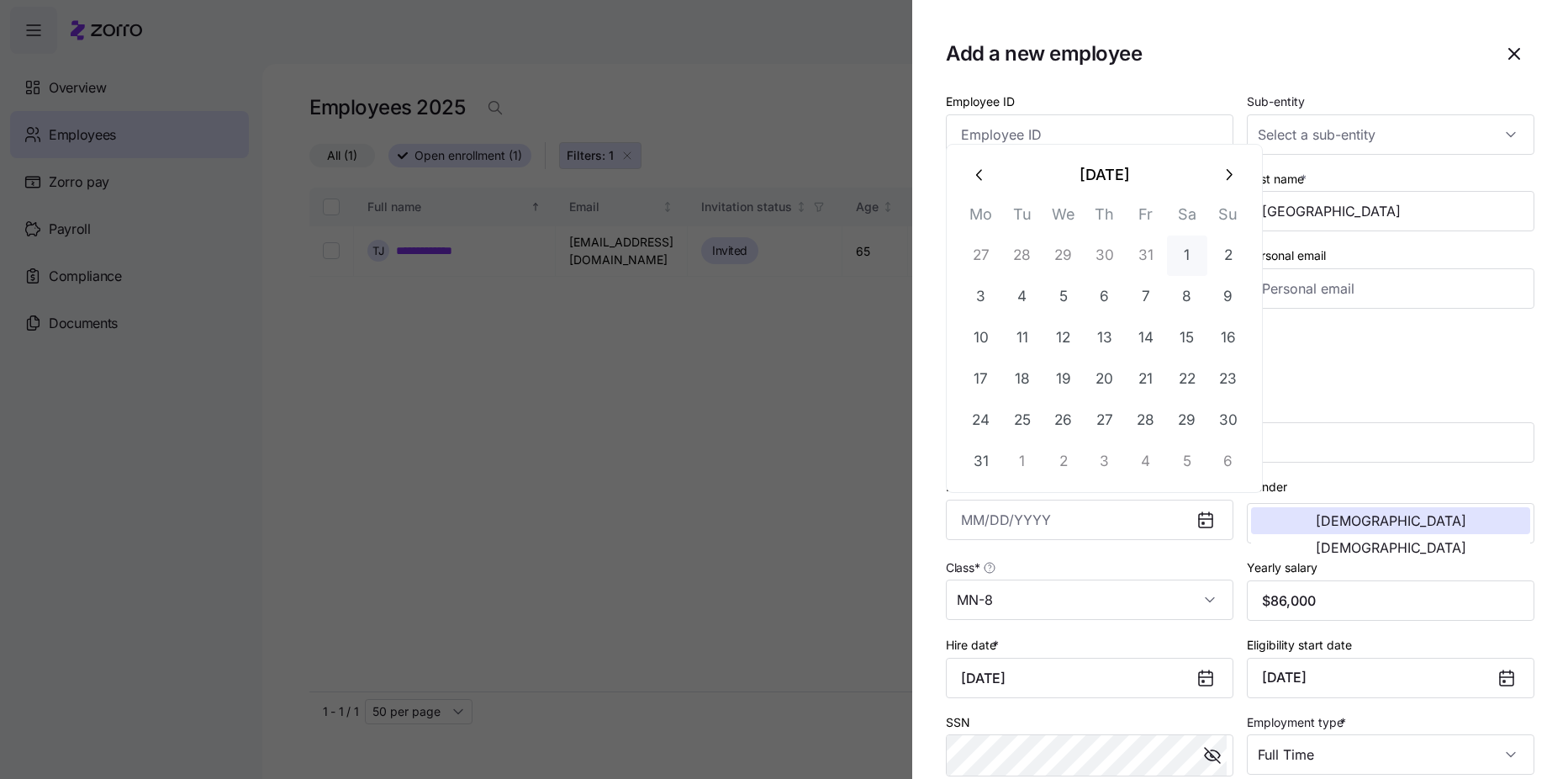
click at [1183, 259] on button "1" at bounding box center [1186, 256] width 40 height 40
type input "[DATE]"
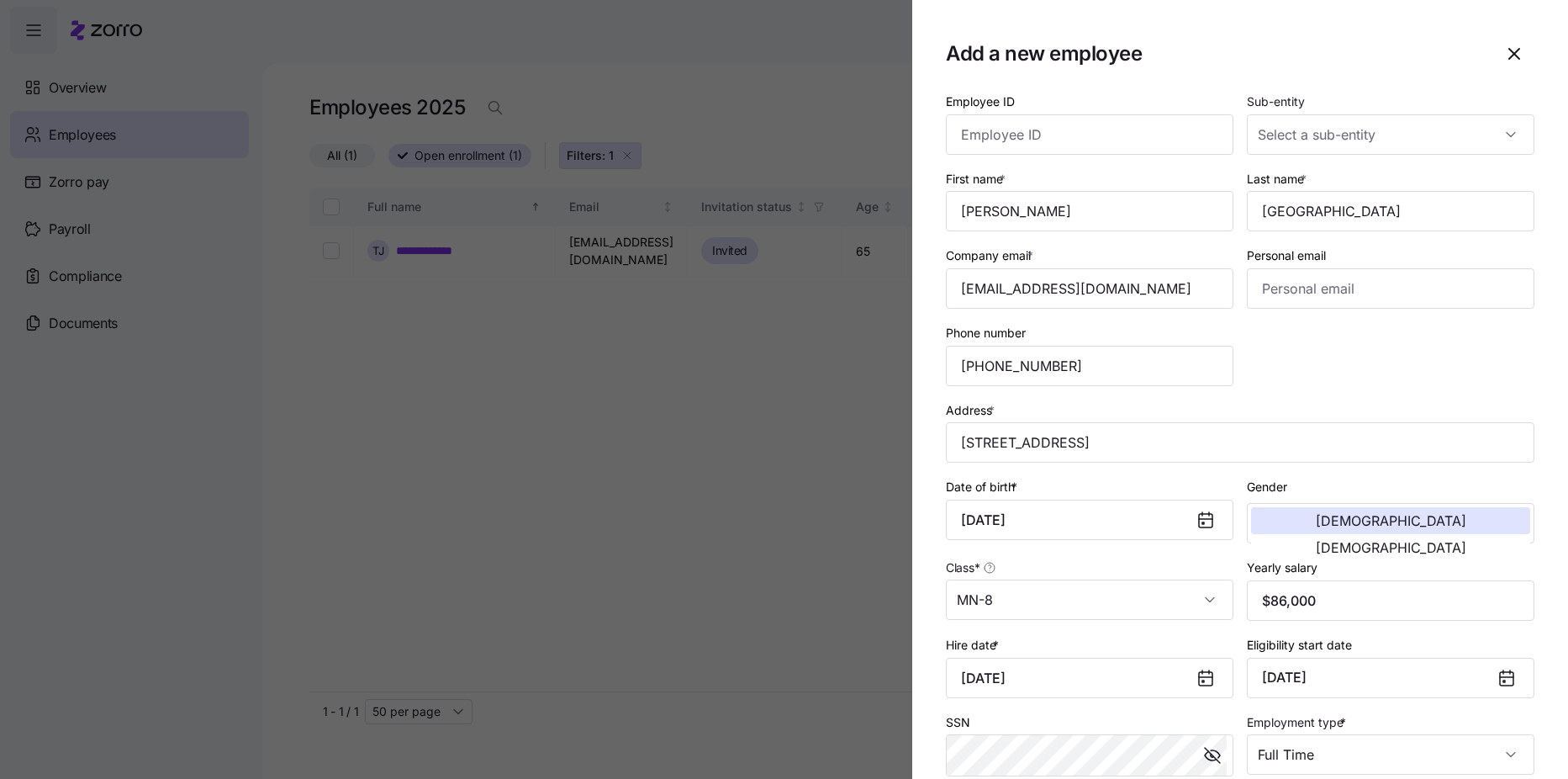
click at [1236, 383] on div "Employee ID Sub-entity First name * [PERSON_NAME] Last name * Storholm Company …" at bounding box center [1240, 472] width 602 height 776
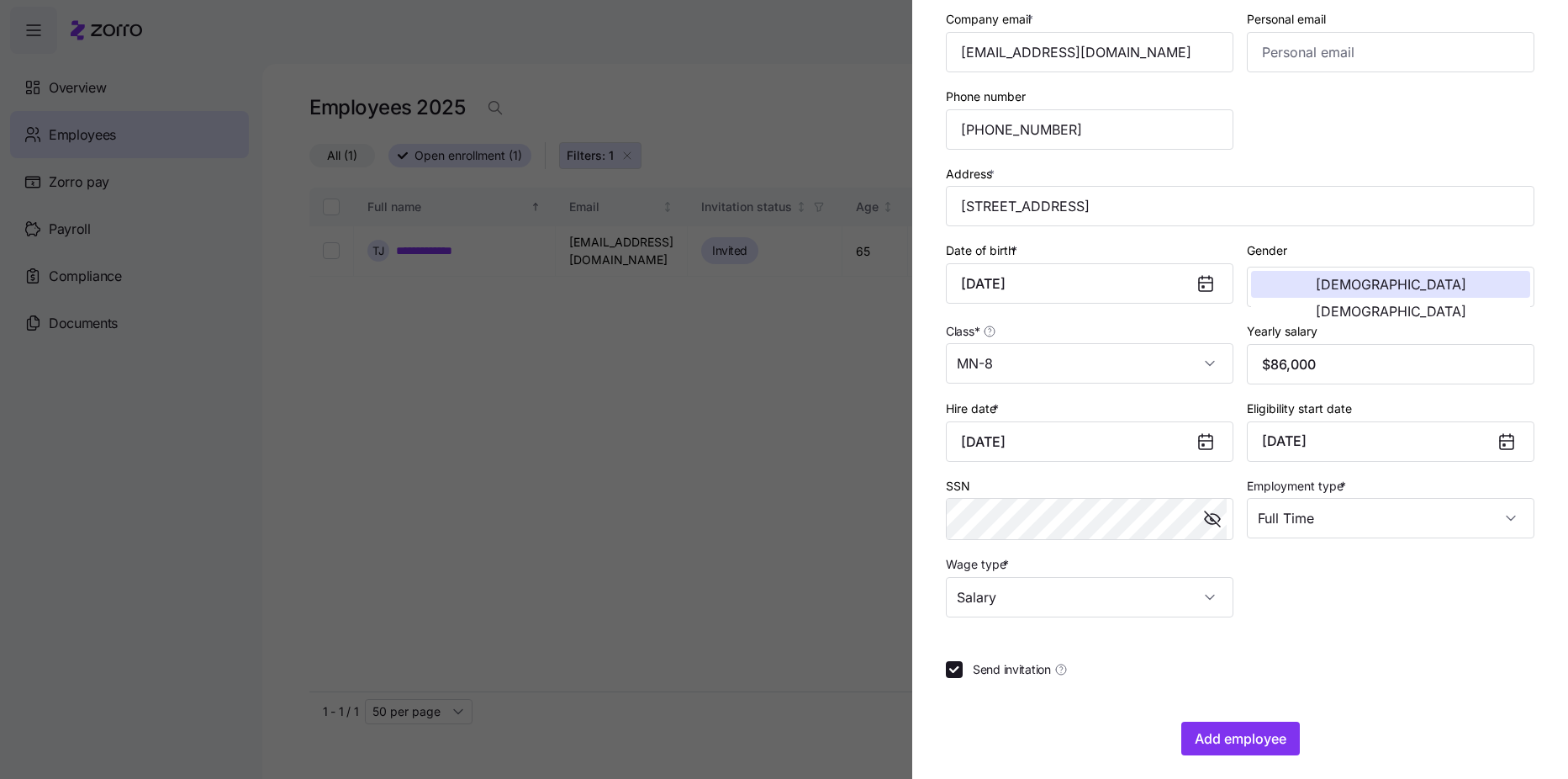
scroll to position [246, 0]
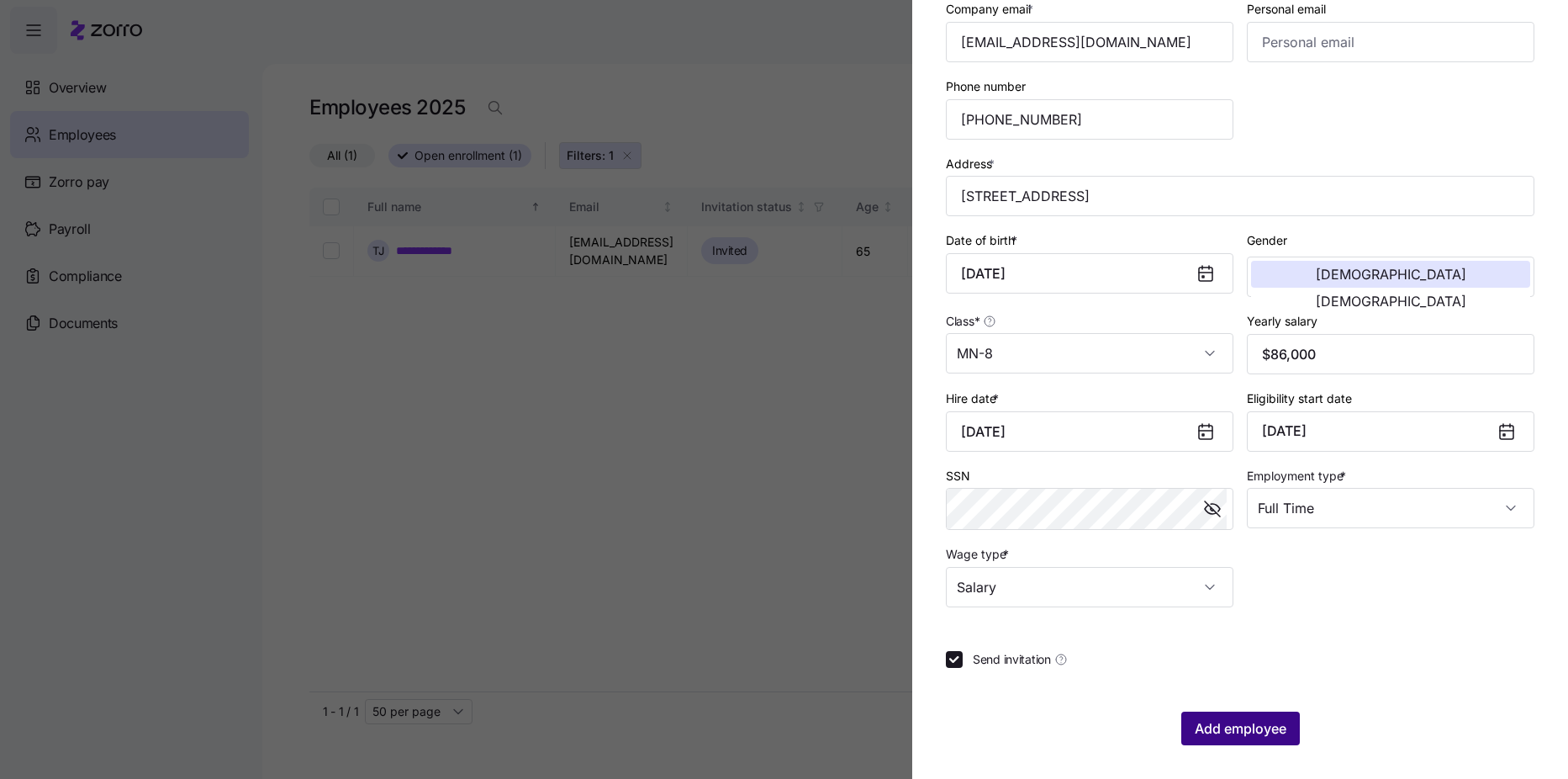
click at [1245, 735] on span "Add employee" at bounding box center [1240, 728] width 91 height 20
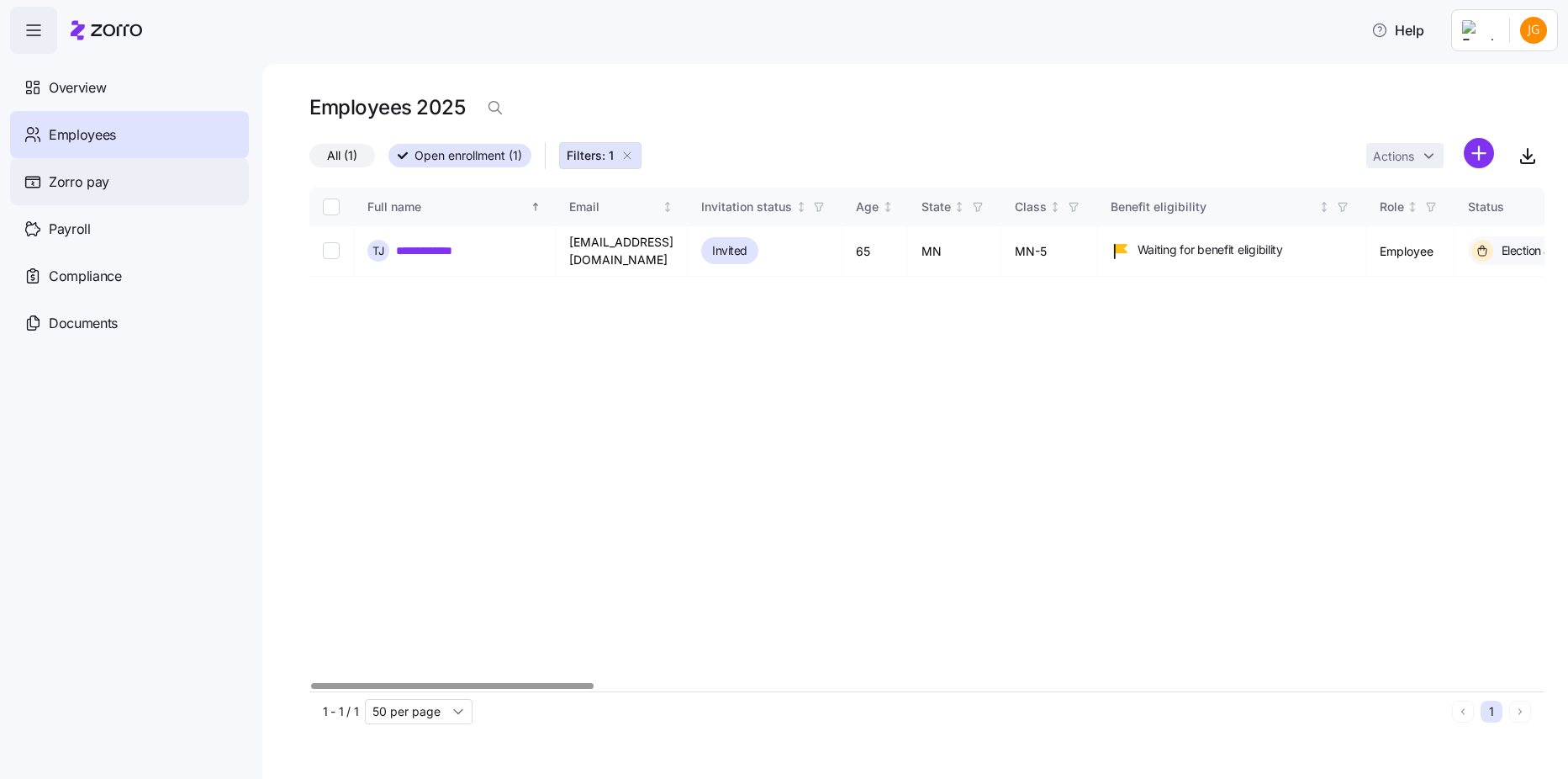
click at [48, 190] on div "Zorro pay" at bounding box center [129, 181] width 238 height 48
click at [44, 190] on div "Zorro pay" at bounding box center [129, 181] width 238 height 48
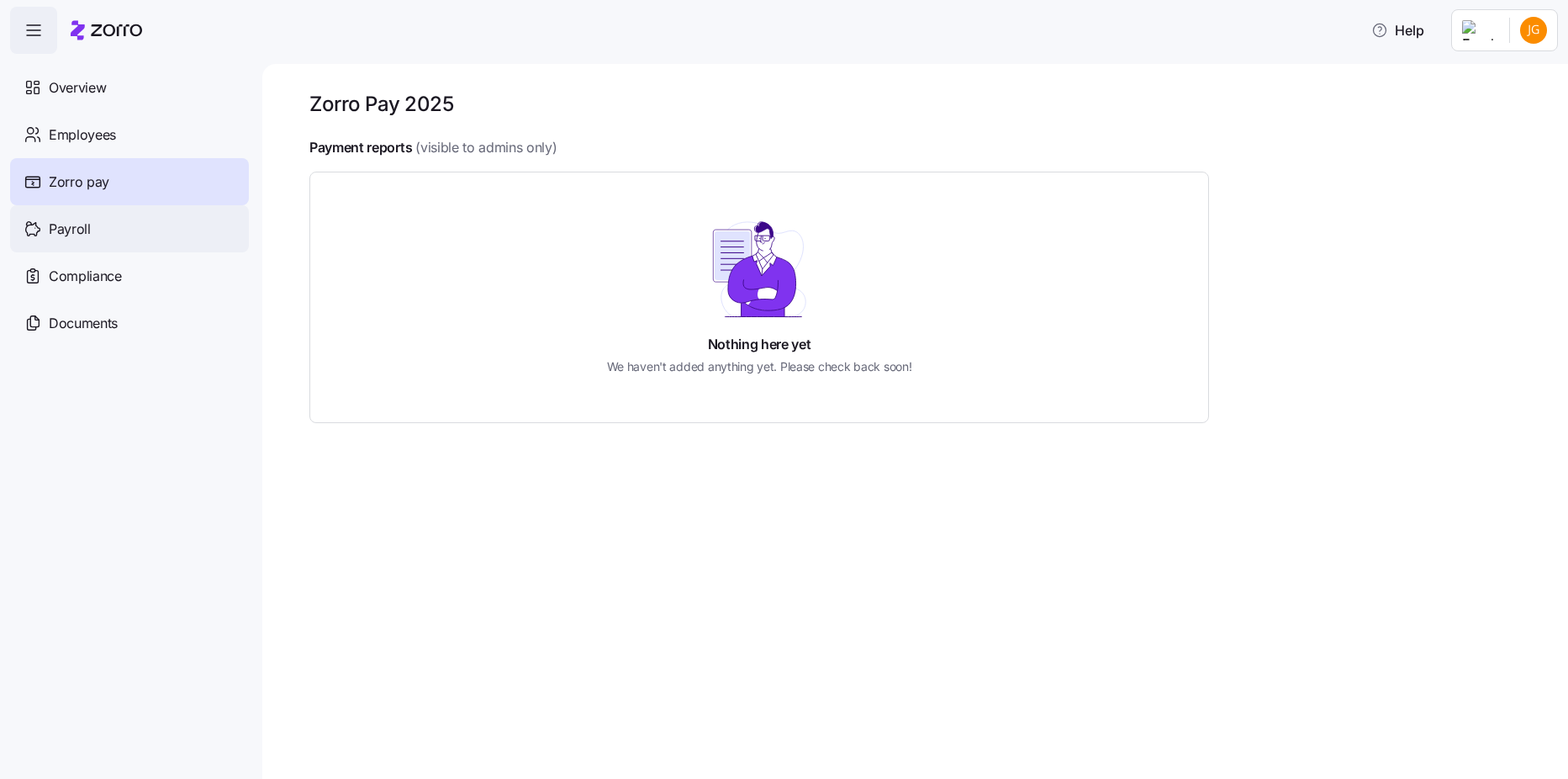
click at [75, 218] on span "Payroll" at bounding box center [69, 229] width 42 height 21
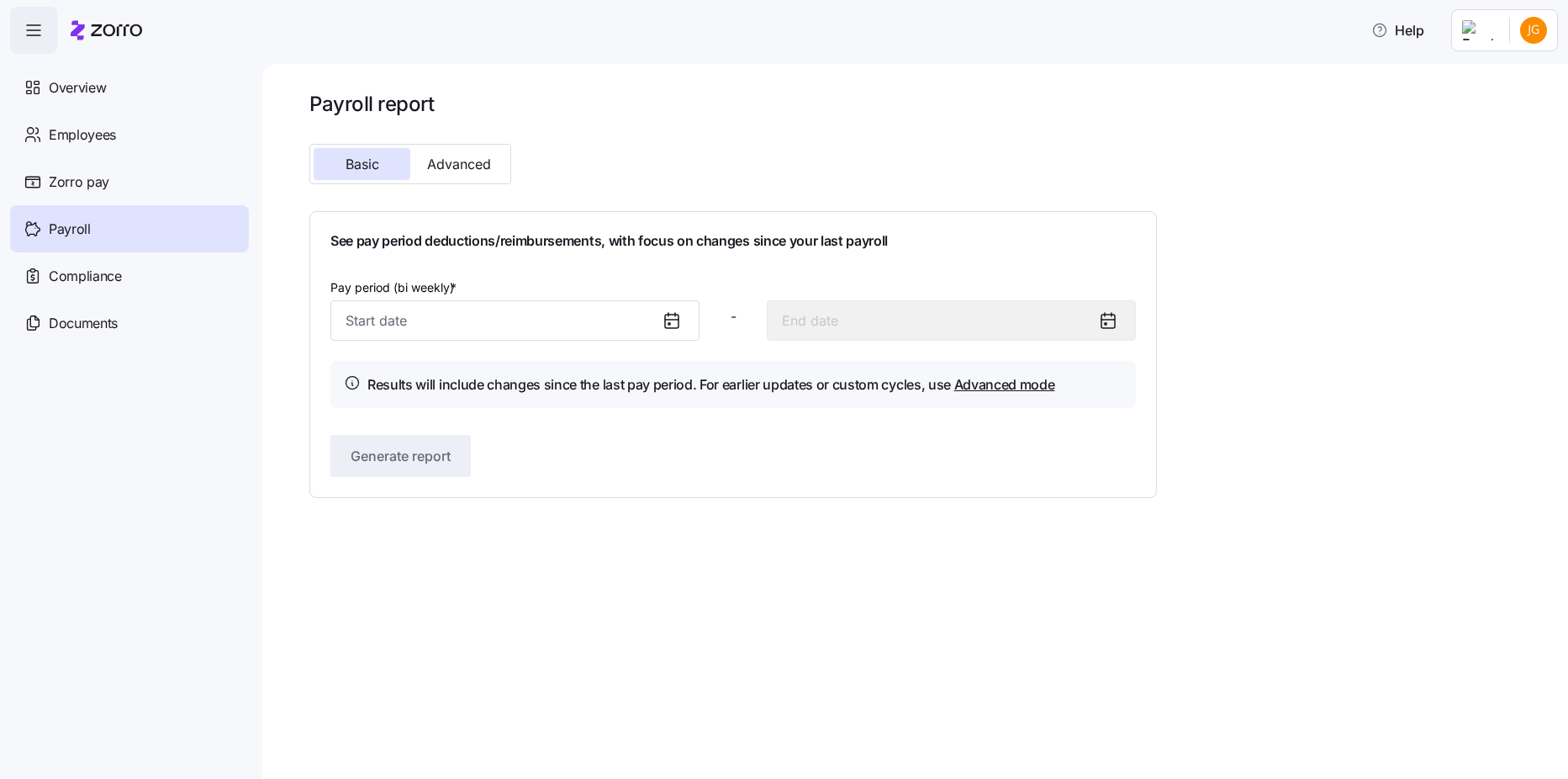
click at [1539, 34] on html "Help Overview Employees Zorro pay Payroll Compliance Documents Payroll report B…" at bounding box center [784, 384] width 1568 height 769
click at [1492, 38] on html "Help Overview Employees Zorro pay Payroll Compliance Documents Payroll report B…" at bounding box center [784, 384] width 1568 height 769
click at [104, 101] on html "Help Overview Employees Zorro pay Payroll Compliance Documents Payroll report B…" at bounding box center [784, 384] width 1568 height 769
click at [104, 101] on div "Overview" at bounding box center [129, 87] width 238 height 48
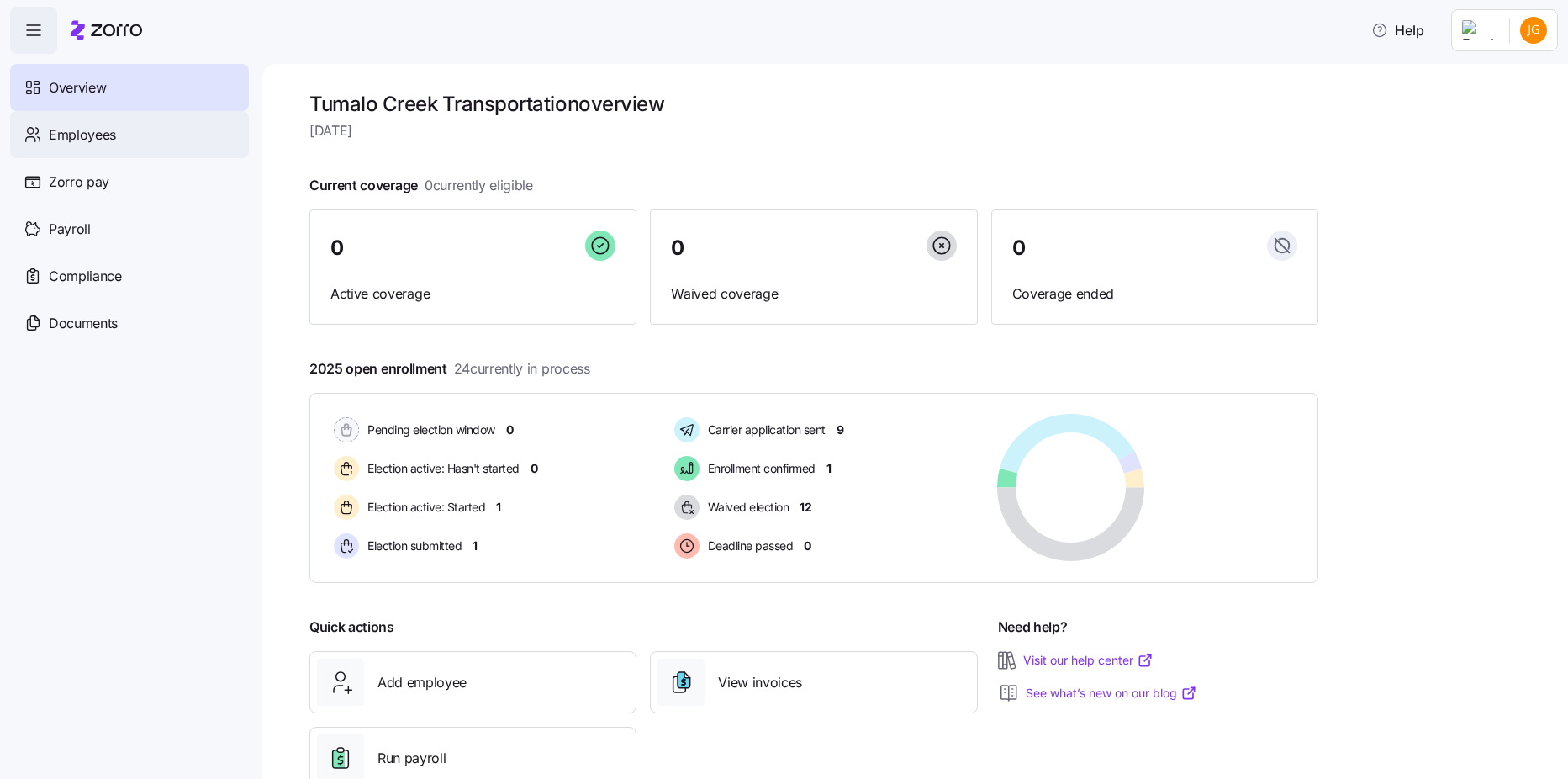
click at [111, 135] on span "Employees" at bounding box center [82, 135] width 67 height 21
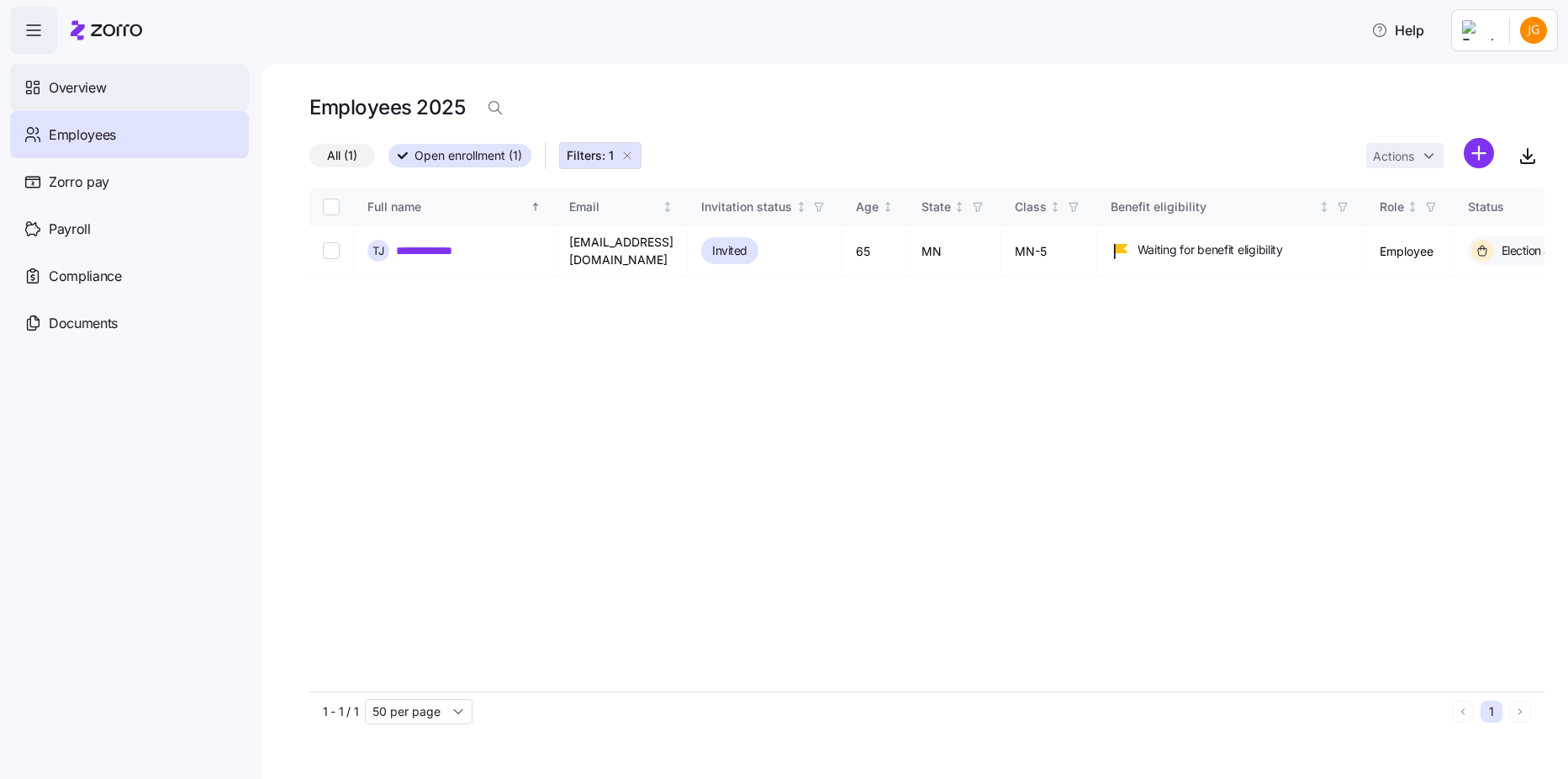
click at [104, 84] on span "Overview" at bounding box center [77, 87] width 57 height 21
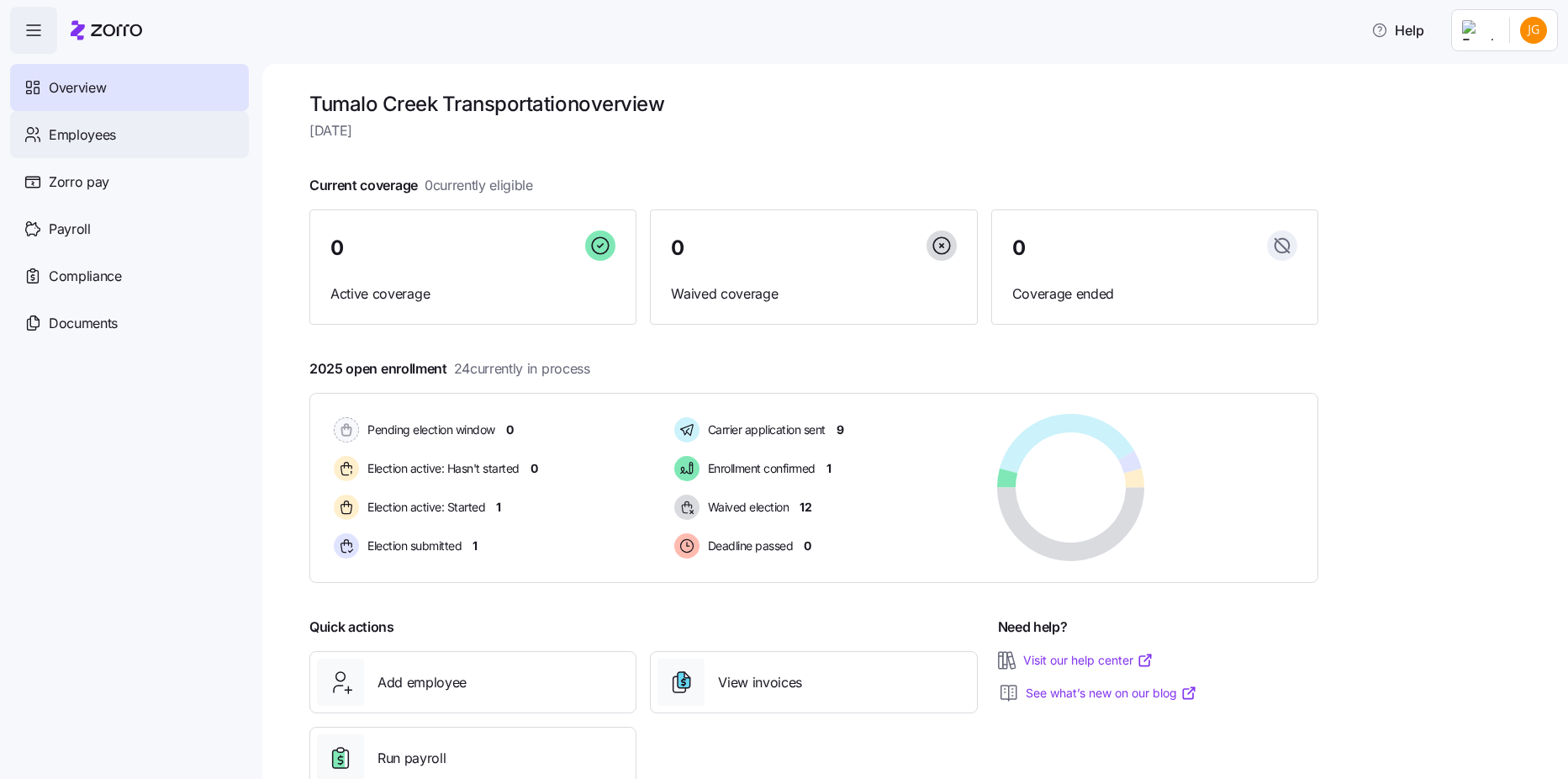
click at [117, 147] on div "Employees" at bounding box center [129, 135] width 238 height 48
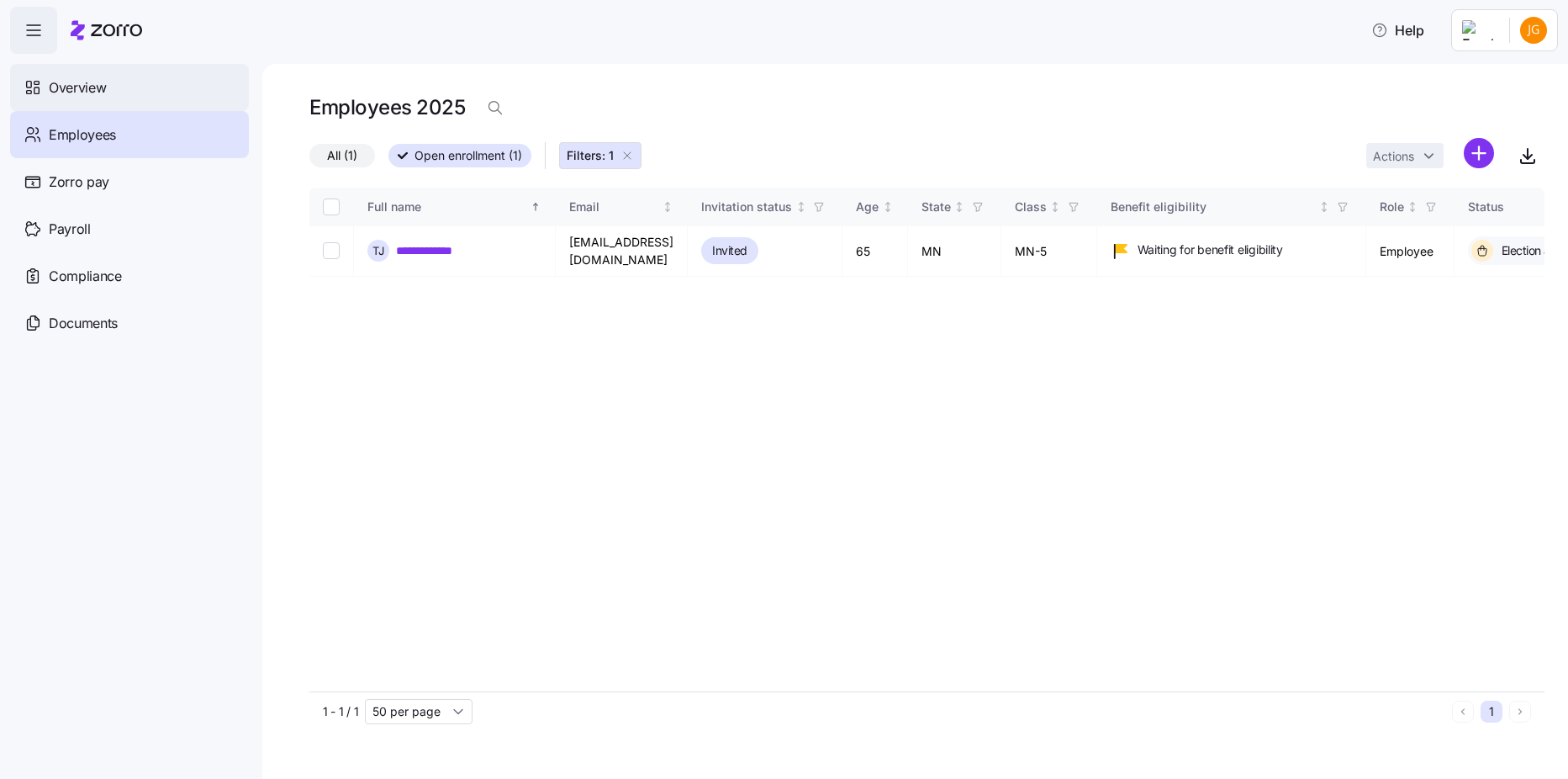
click at [97, 97] on span "Overview" at bounding box center [77, 87] width 57 height 21
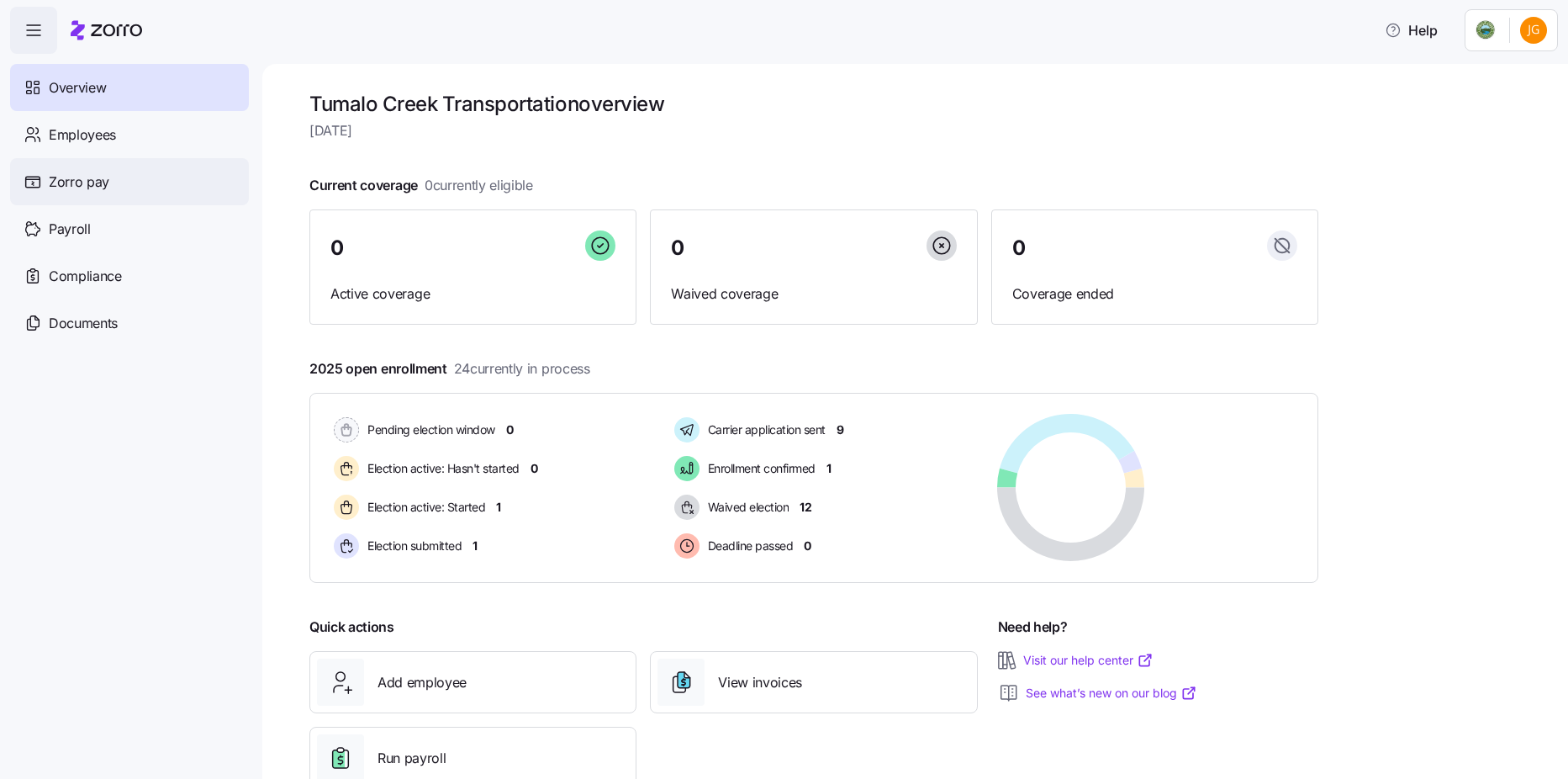
click at [181, 189] on div "Zorro pay" at bounding box center [129, 181] width 238 height 48
